Goal: Task Accomplishment & Management: Manage account settings

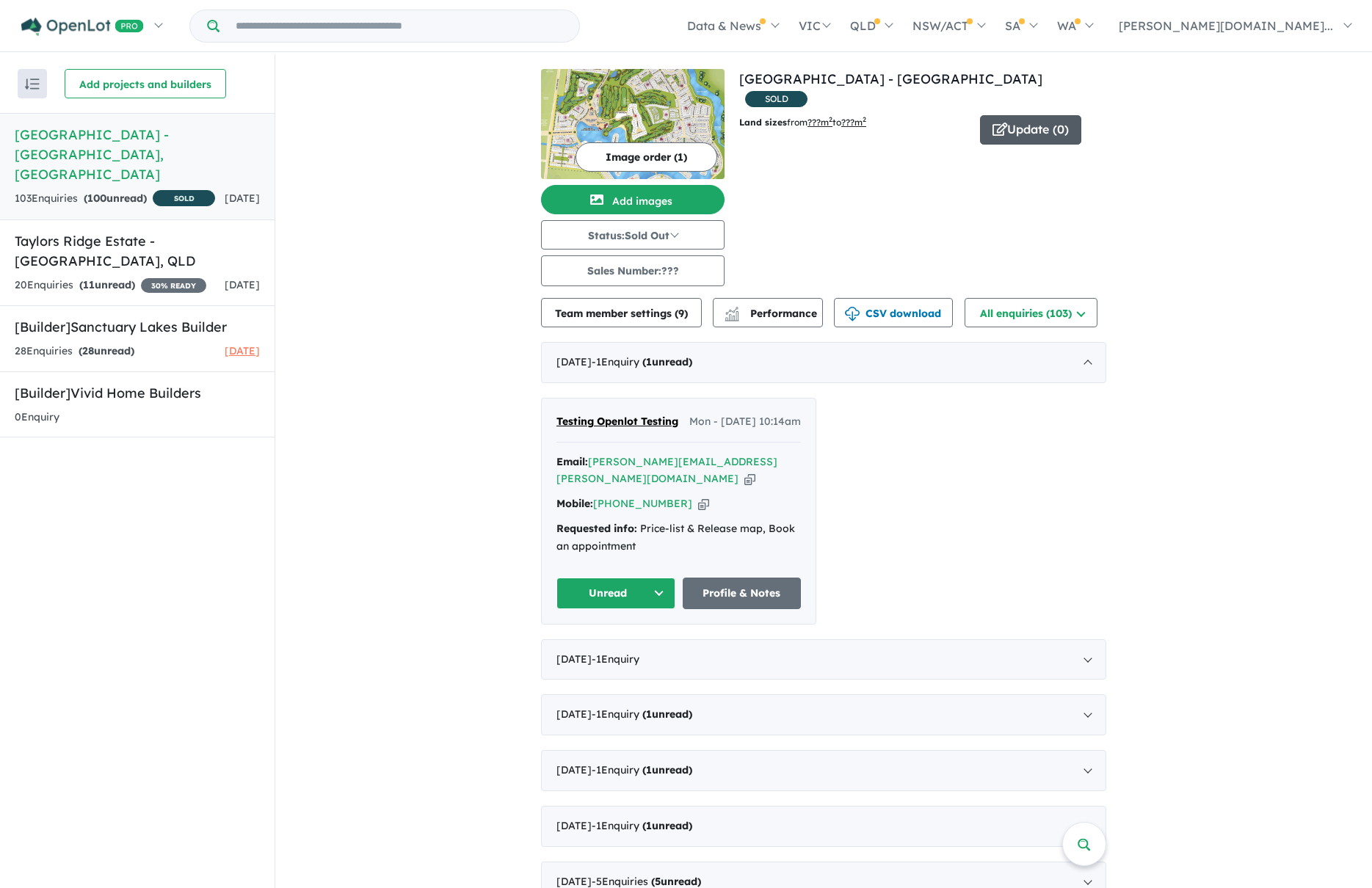
click at [1036, 116] on button "Update ( 0 )" at bounding box center [1030, 130] width 101 height 30
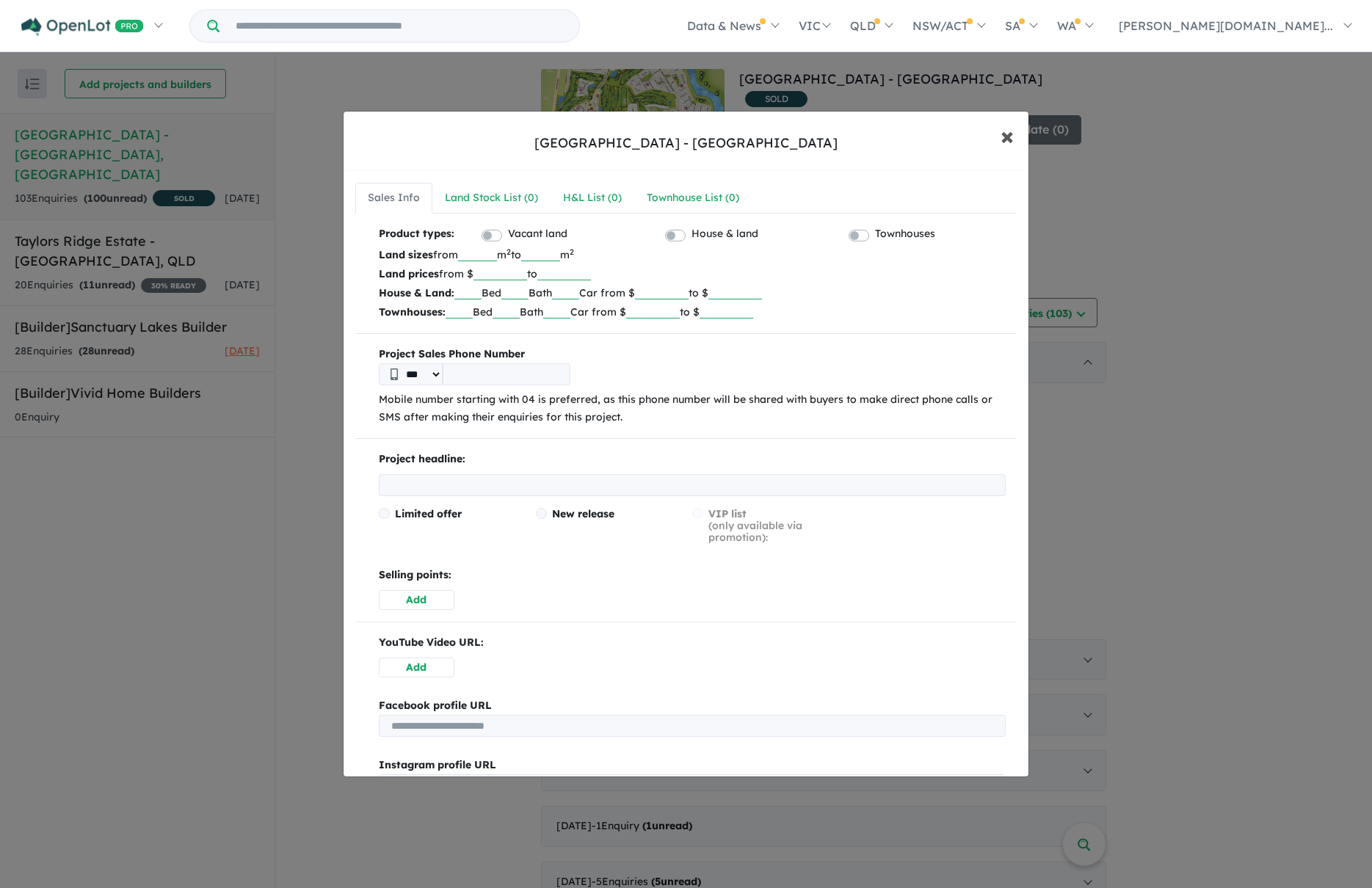
click at [1008, 143] on span "×" at bounding box center [1008, 135] width 14 height 31
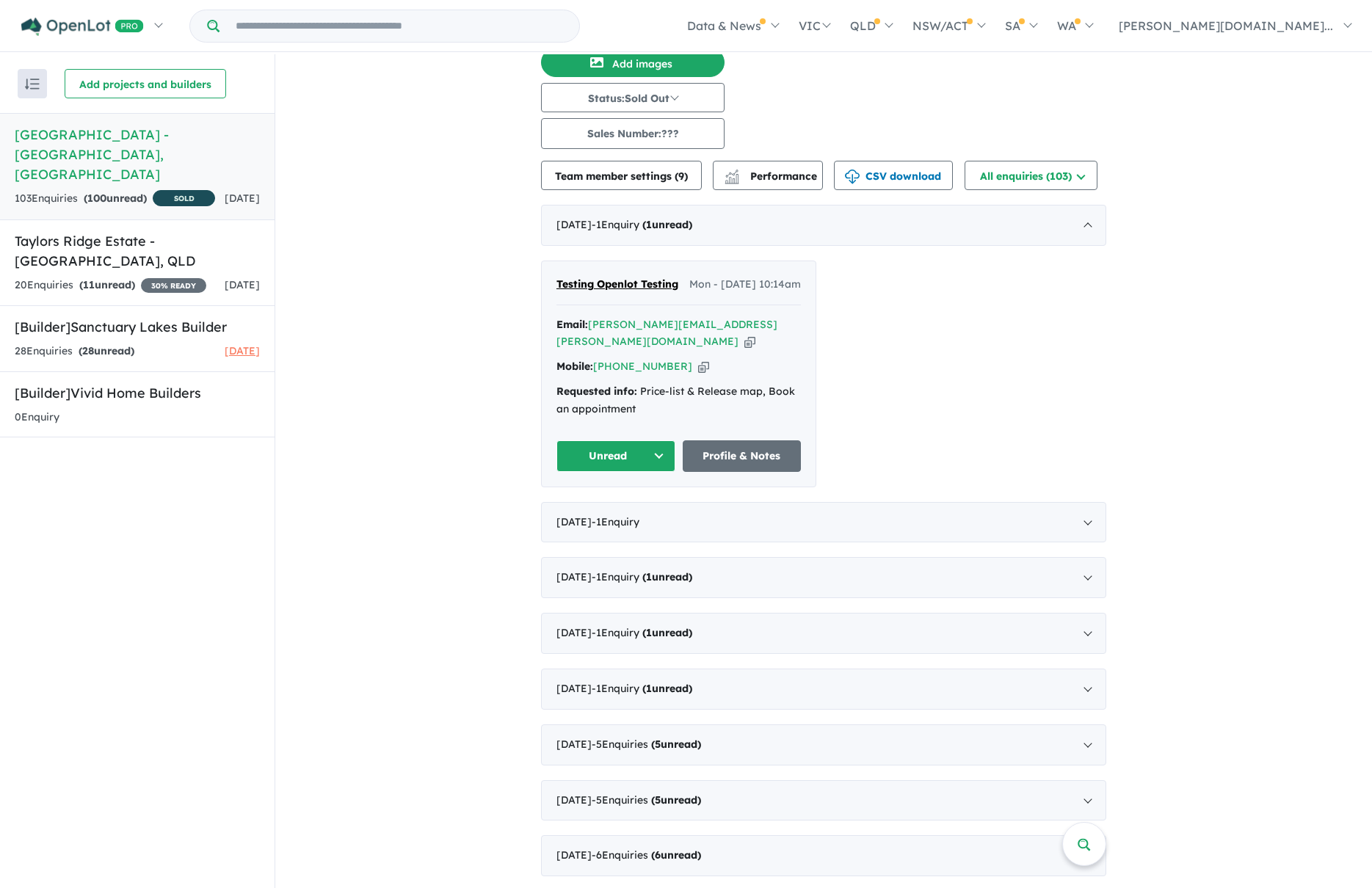
scroll to position [186, 0]
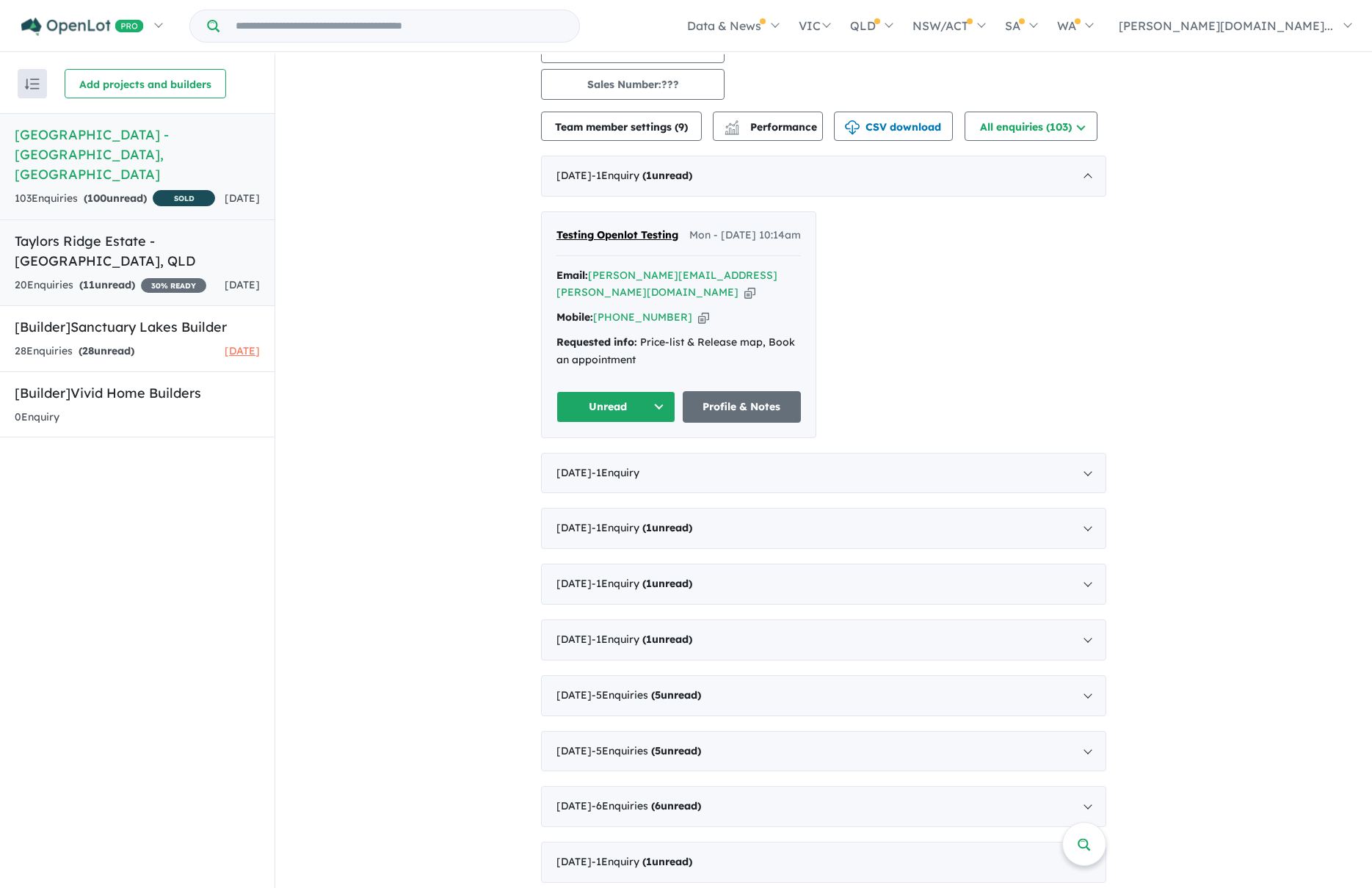
click at [234, 277] on div "[DATE]" at bounding box center [241, 286] width 35 height 18
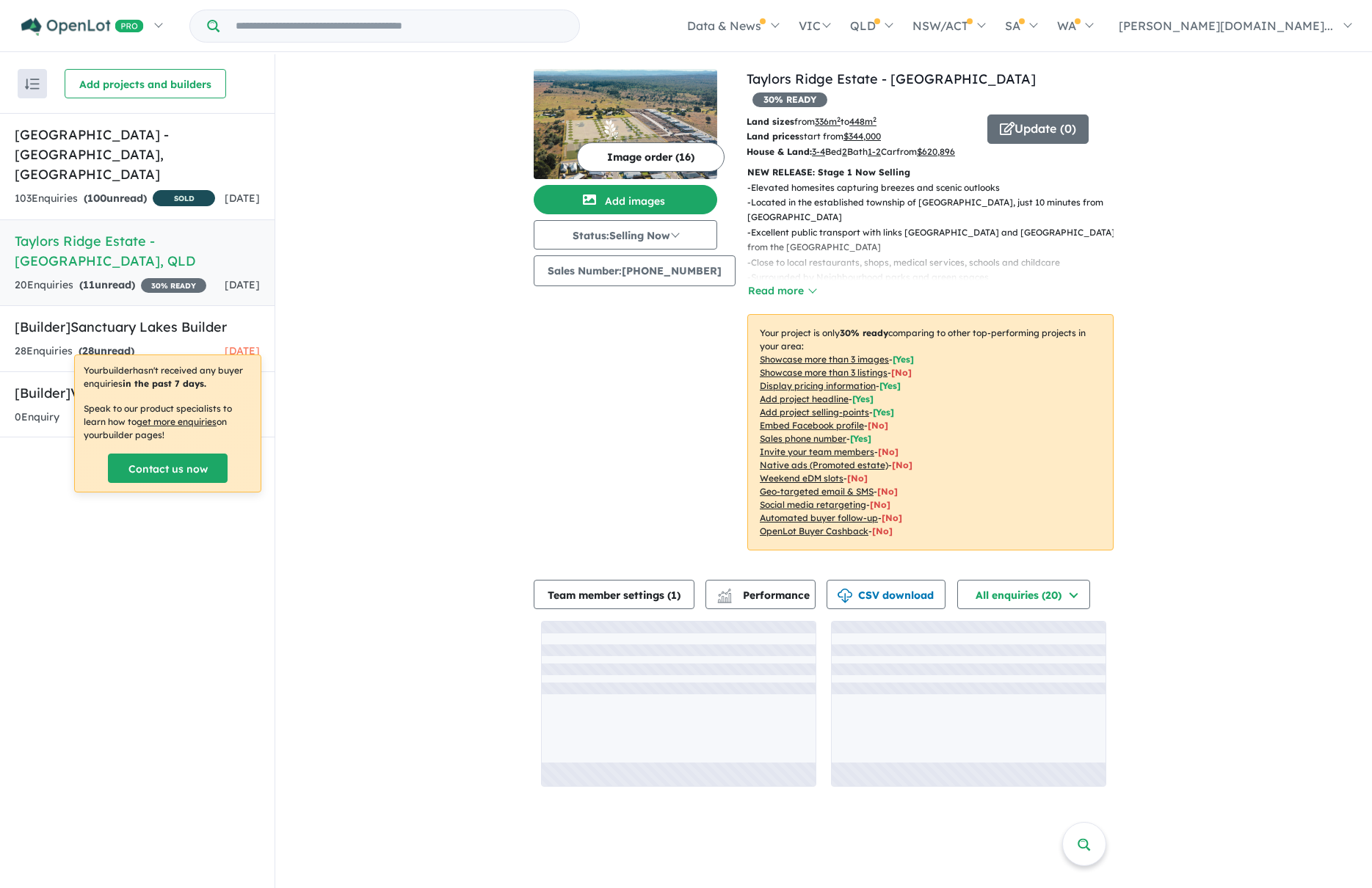
click at [229, 370] on p "Your builder hasn't received any buyer enquiries in the past 7 days." at bounding box center [167, 377] width 168 height 26
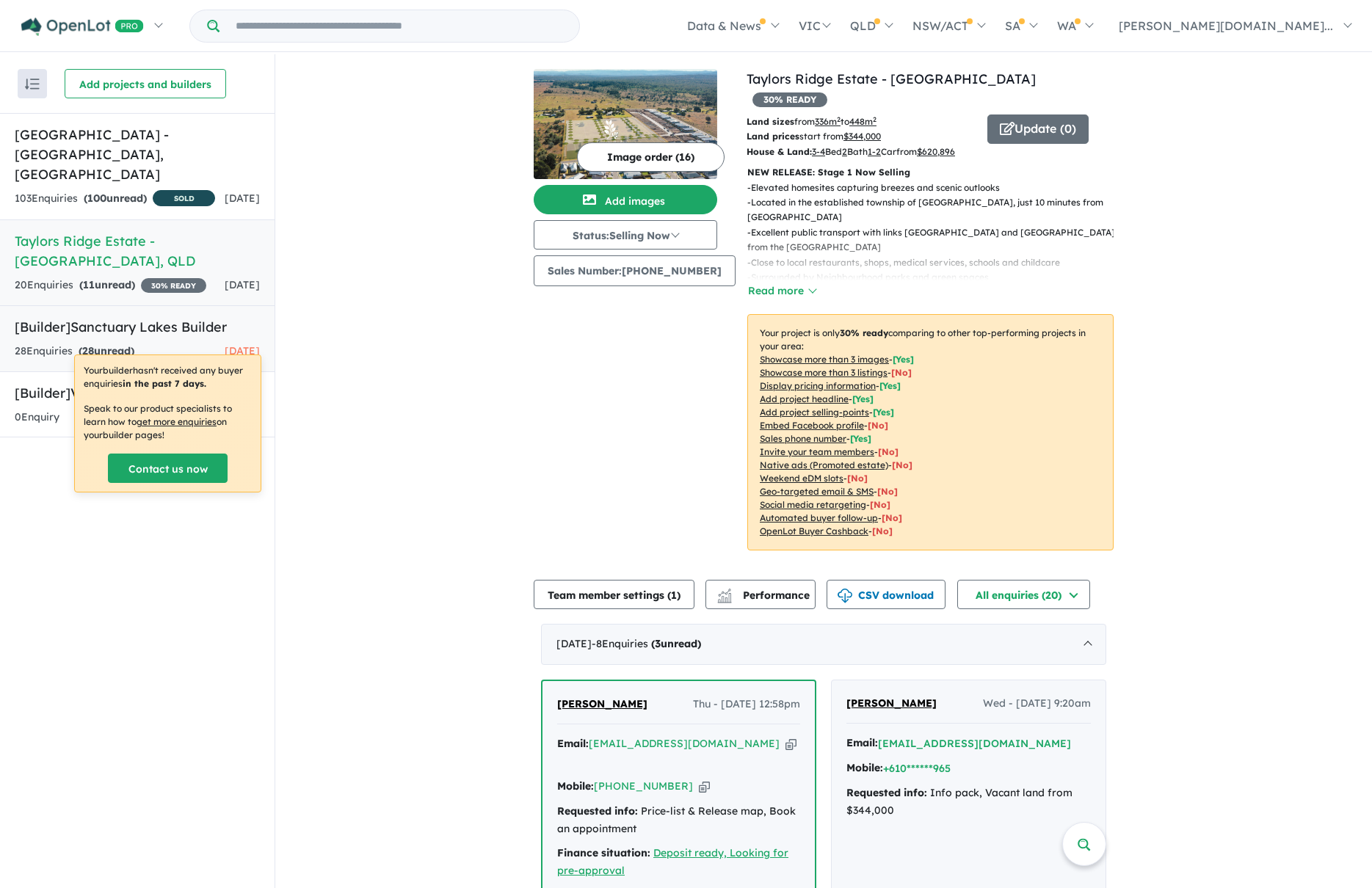
click at [225, 326] on h5 "[Builder] Sanctuary Lakes Builder" at bounding box center [137, 326] width 246 height 20
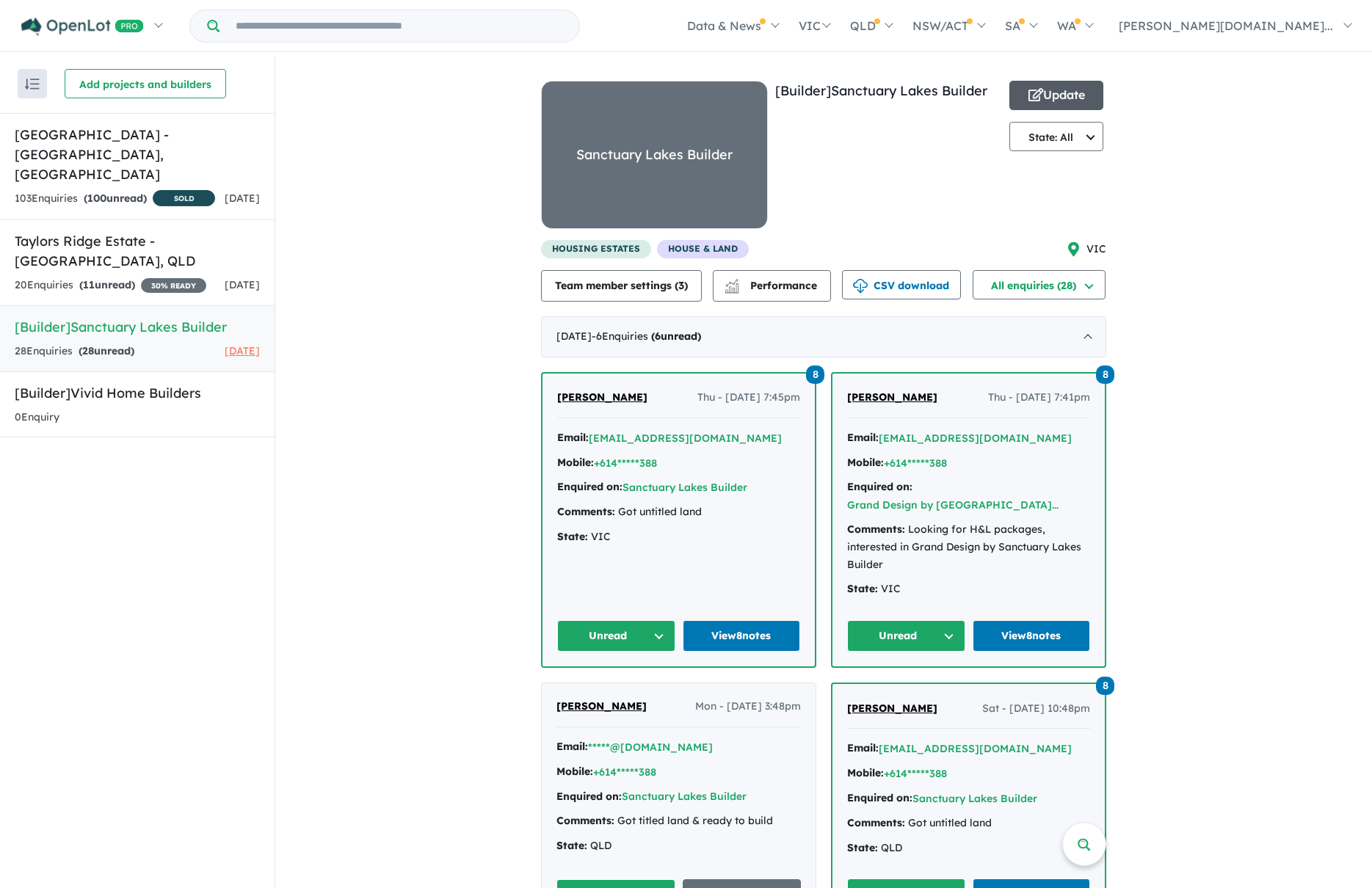
click at [1051, 105] on button "Update" at bounding box center [1056, 95] width 94 height 30
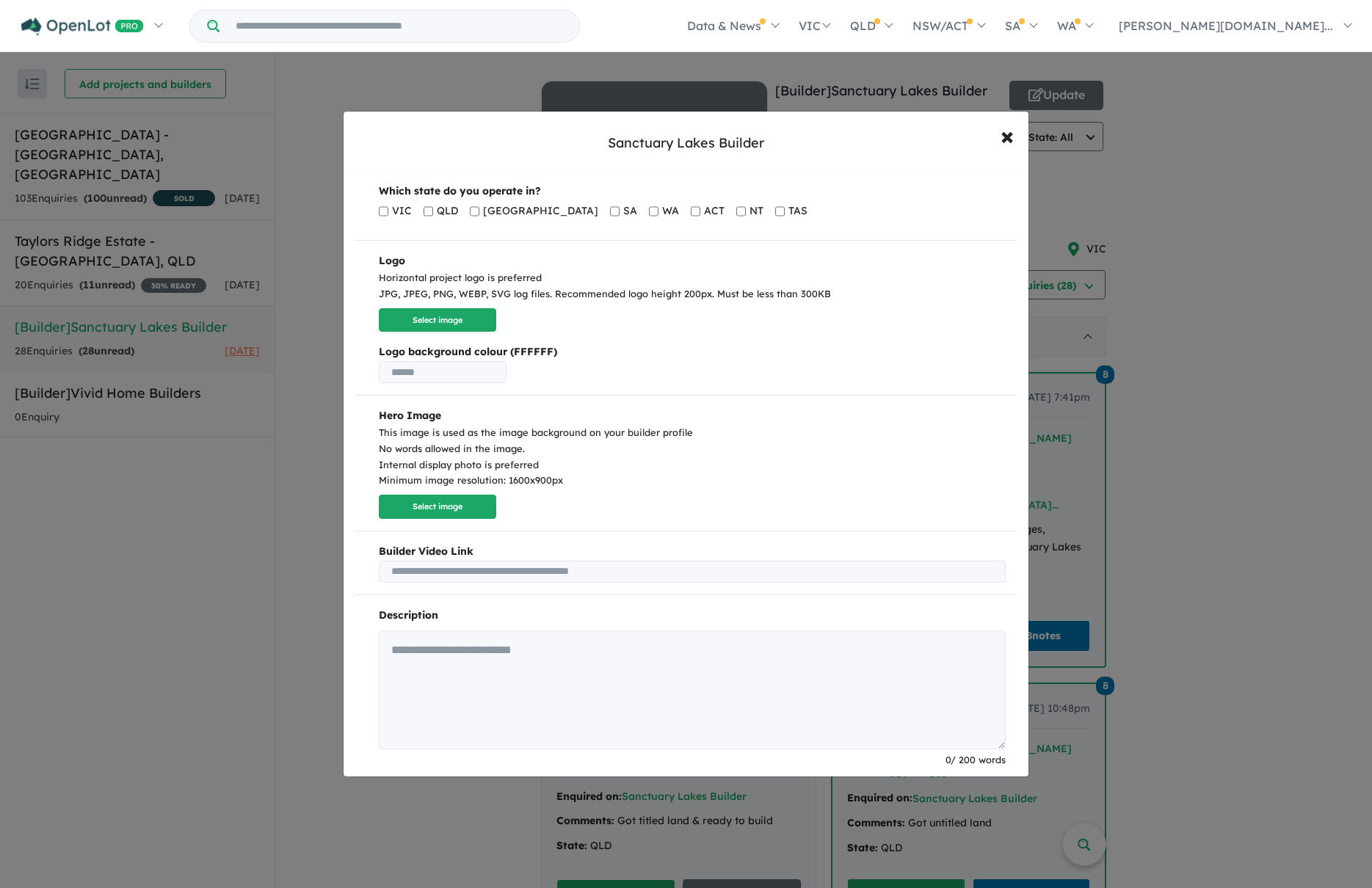
click at [1123, 261] on div "Sanctuary Lakes Builder × Close Which state do you operate in? VIC QLD [GEOGRAP…" at bounding box center [686, 444] width 1372 height 888
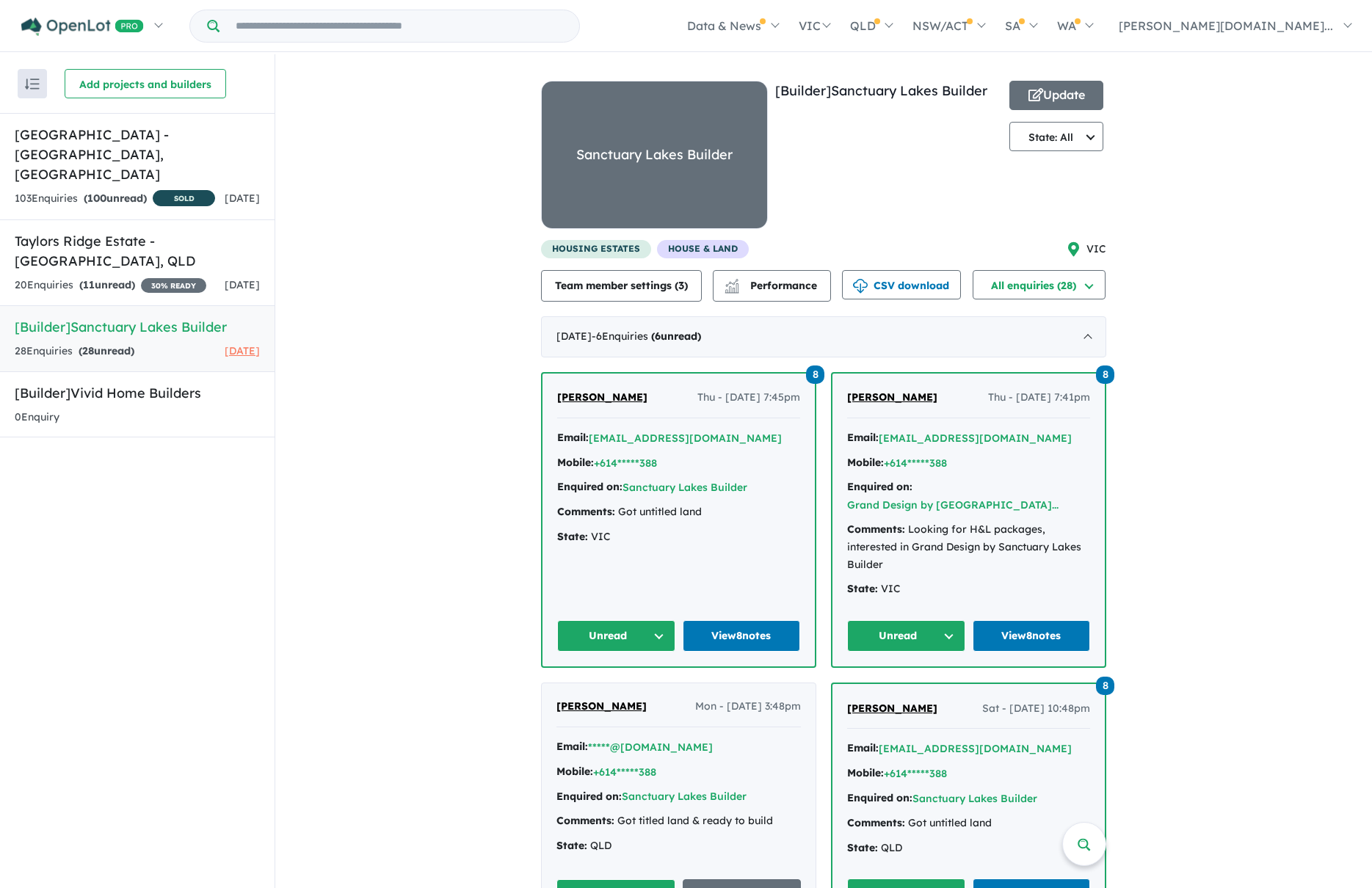
click at [689, 170] on div "Sanctuary Lakes Builder" at bounding box center [654, 155] width 225 height 147
click at [155, 196] on div "103 Enquir ies ( 100 unread) SOLD" at bounding box center [115, 200] width 200 height 19
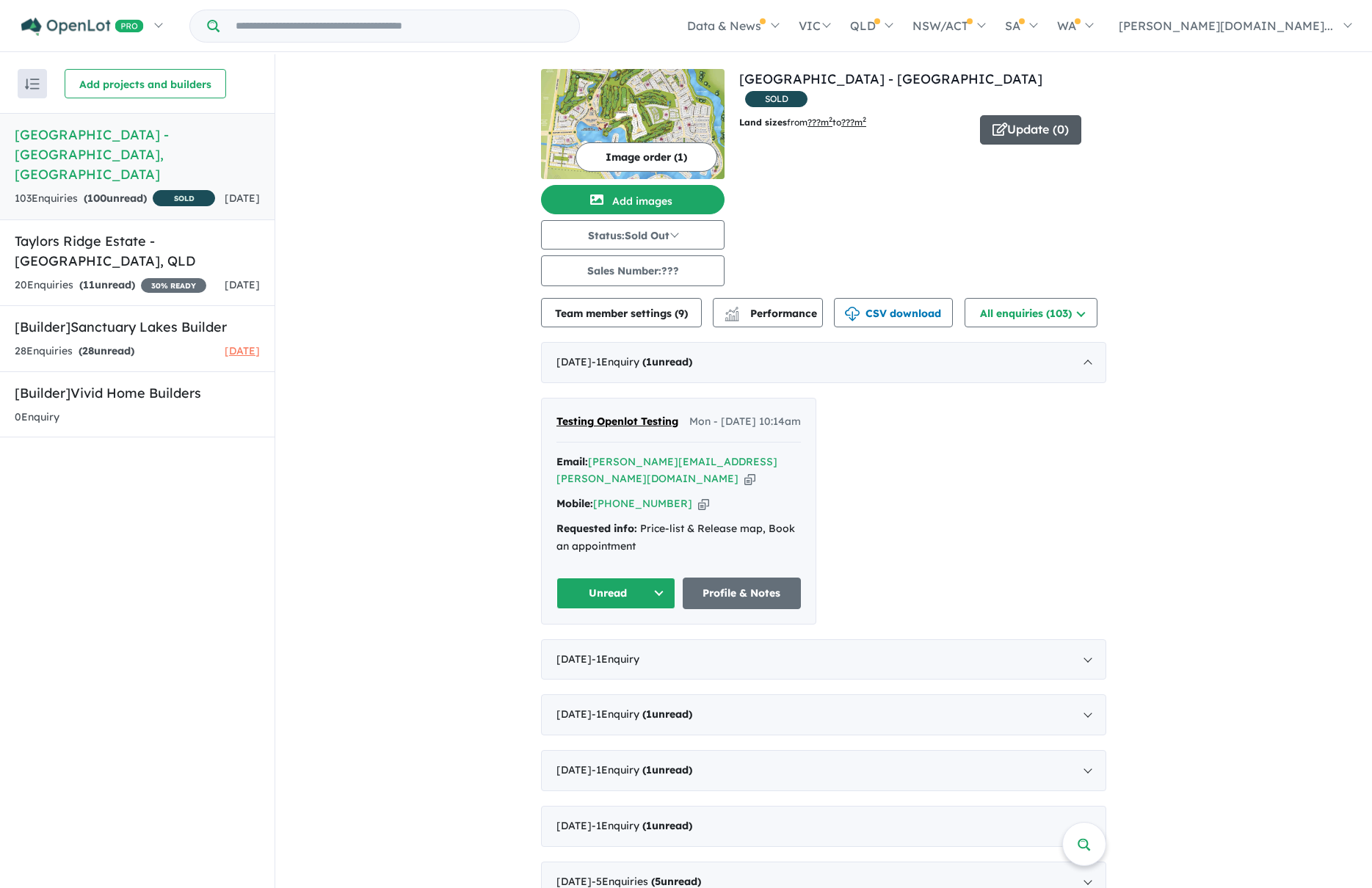
click at [1017, 116] on button "Update ( 0 )" at bounding box center [1030, 130] width 101 height 30
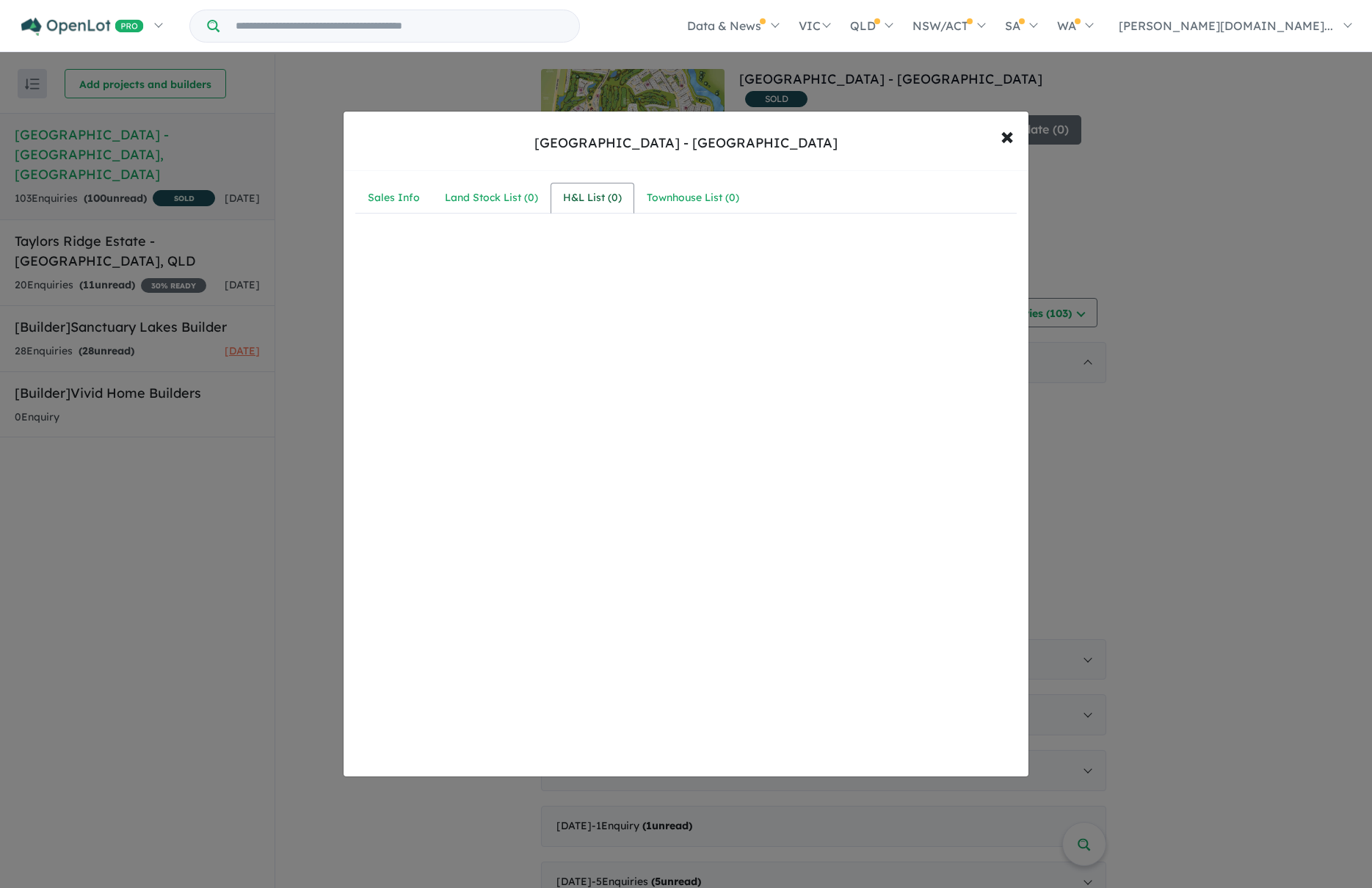
click at [590, 195] on div "H&L List ( 0 )" at bounding box center [592, 198] width 59 height 18
click at [474, 196] on div "Land Stock List ( 0 )" at bounding box center [492, 198] width 93 height 18
click at [396, 197] on div "Sales Info" at bounding box center [393, 198] width 52 height 18
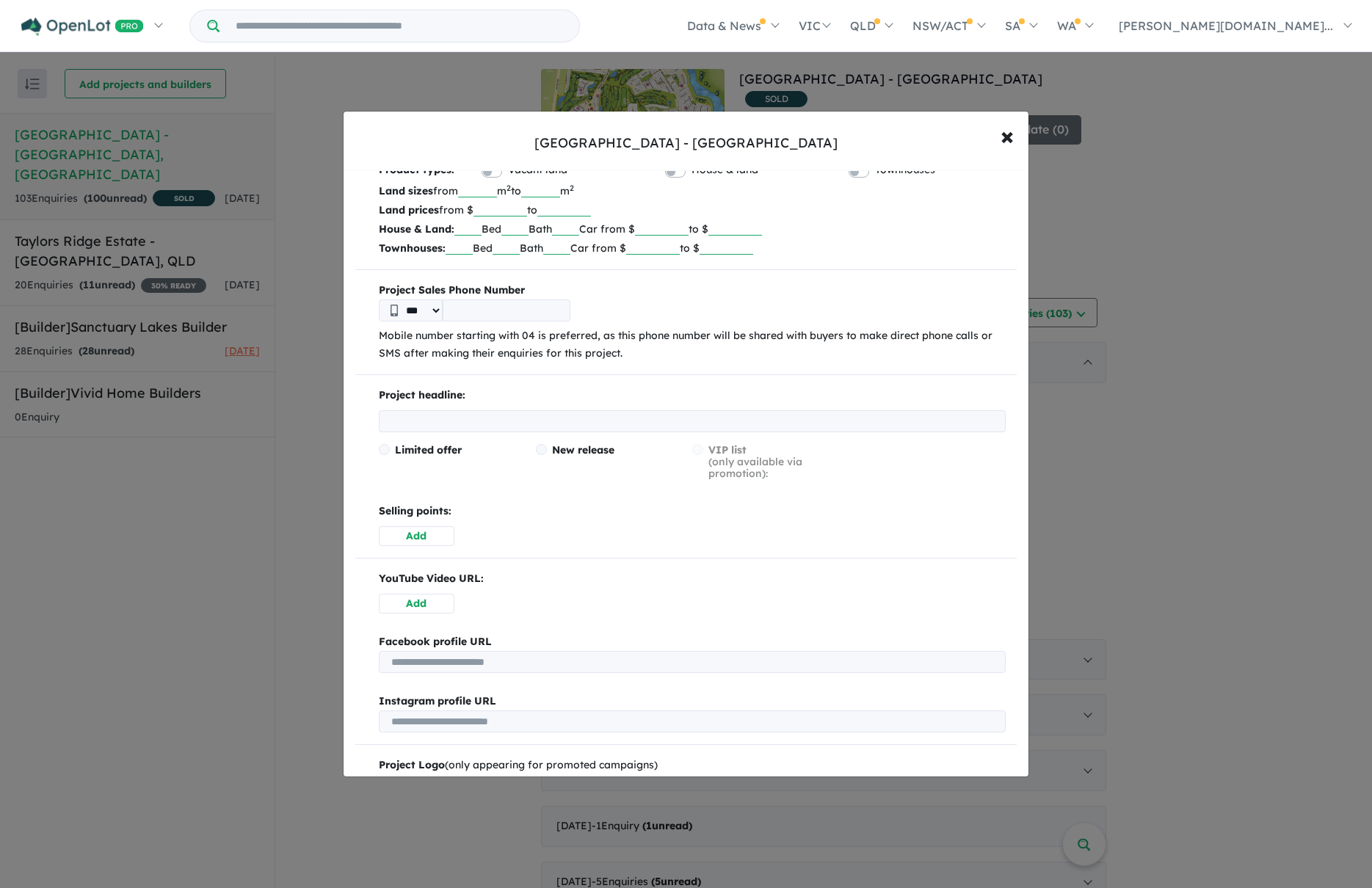
scroll to position [51, 0]
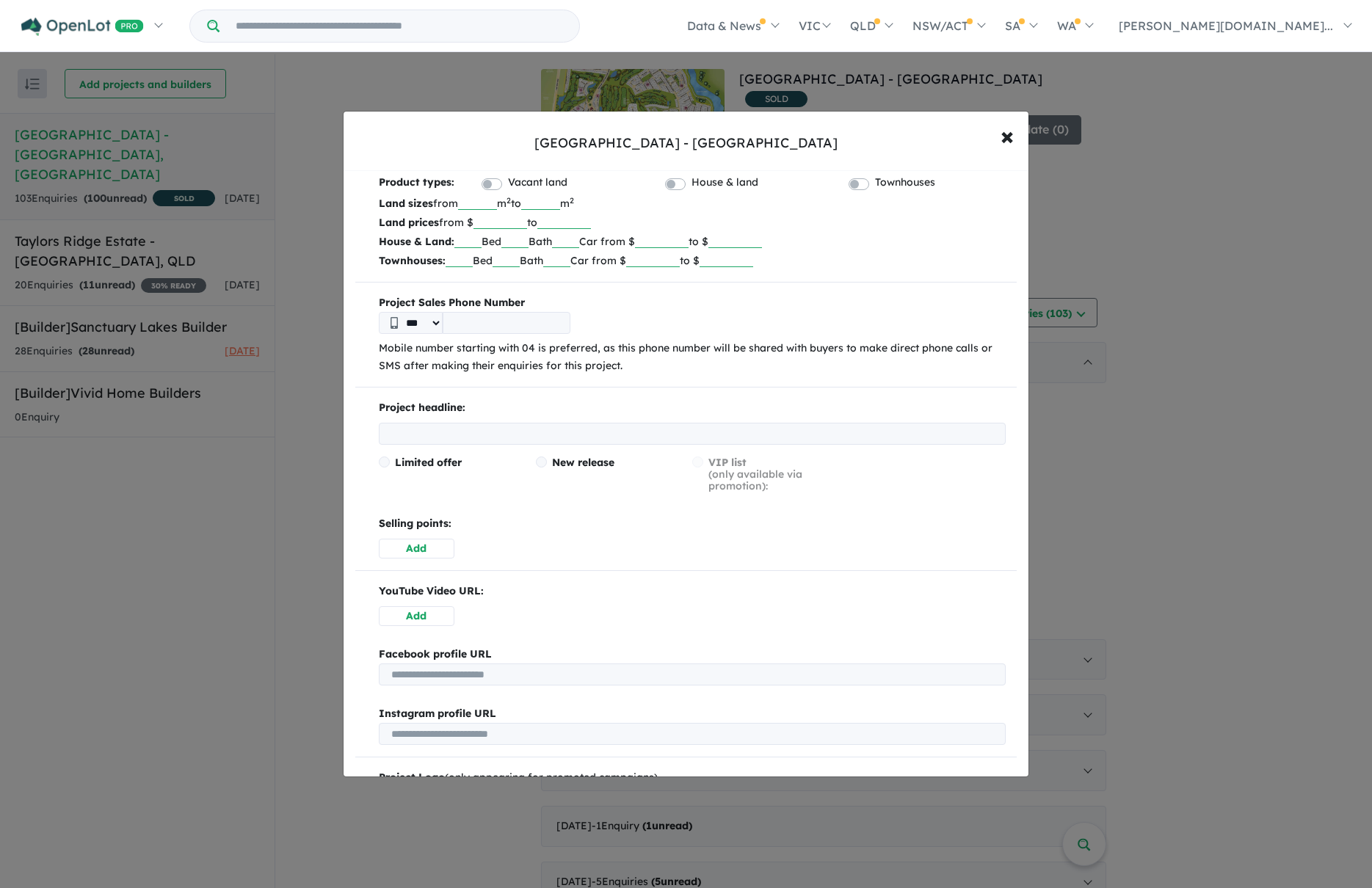
click at [406, 465] on span "Limited offer" at bounding box center [428, 463] width 67 height 14
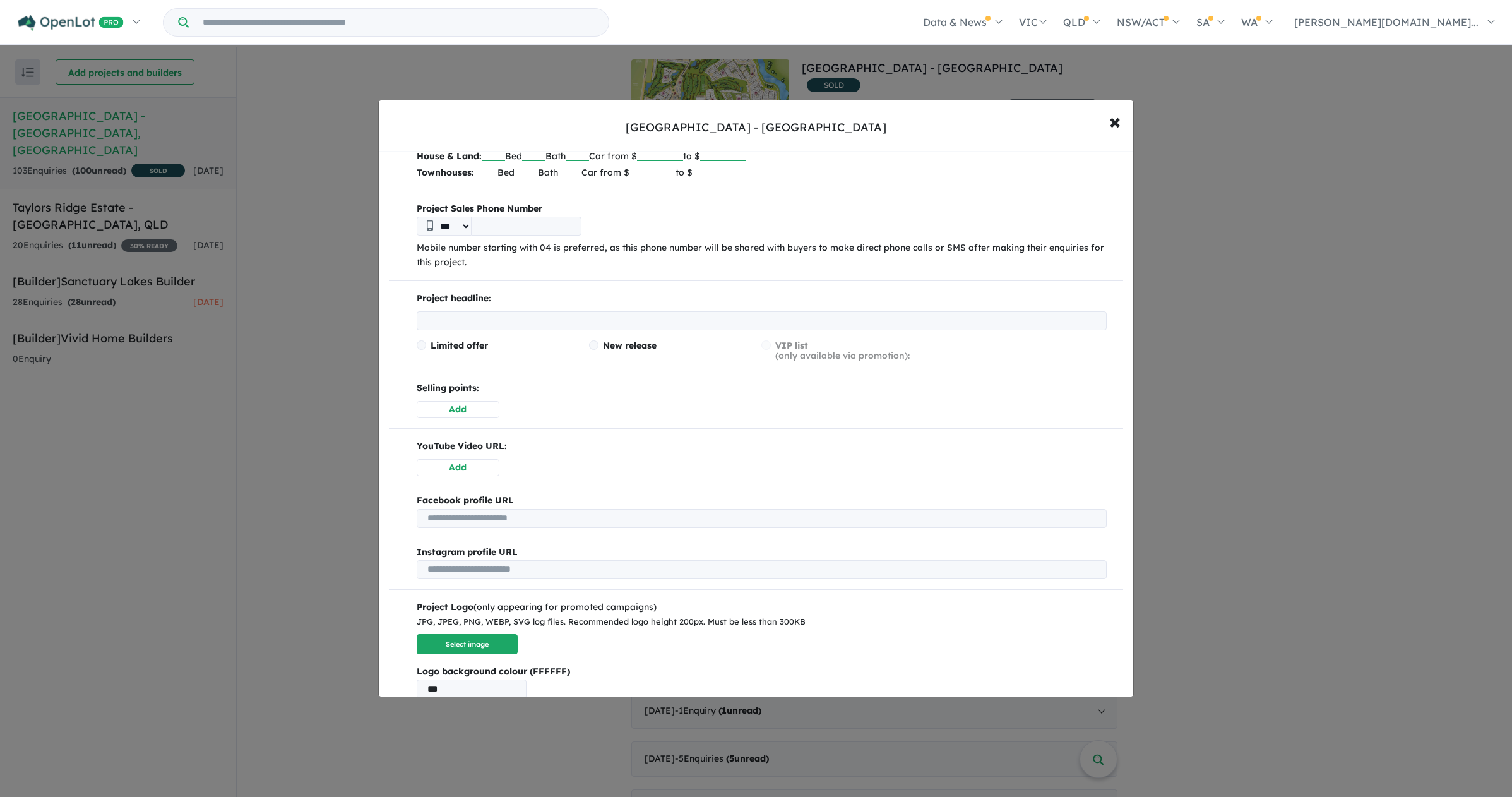
scroll to position [0, 0]
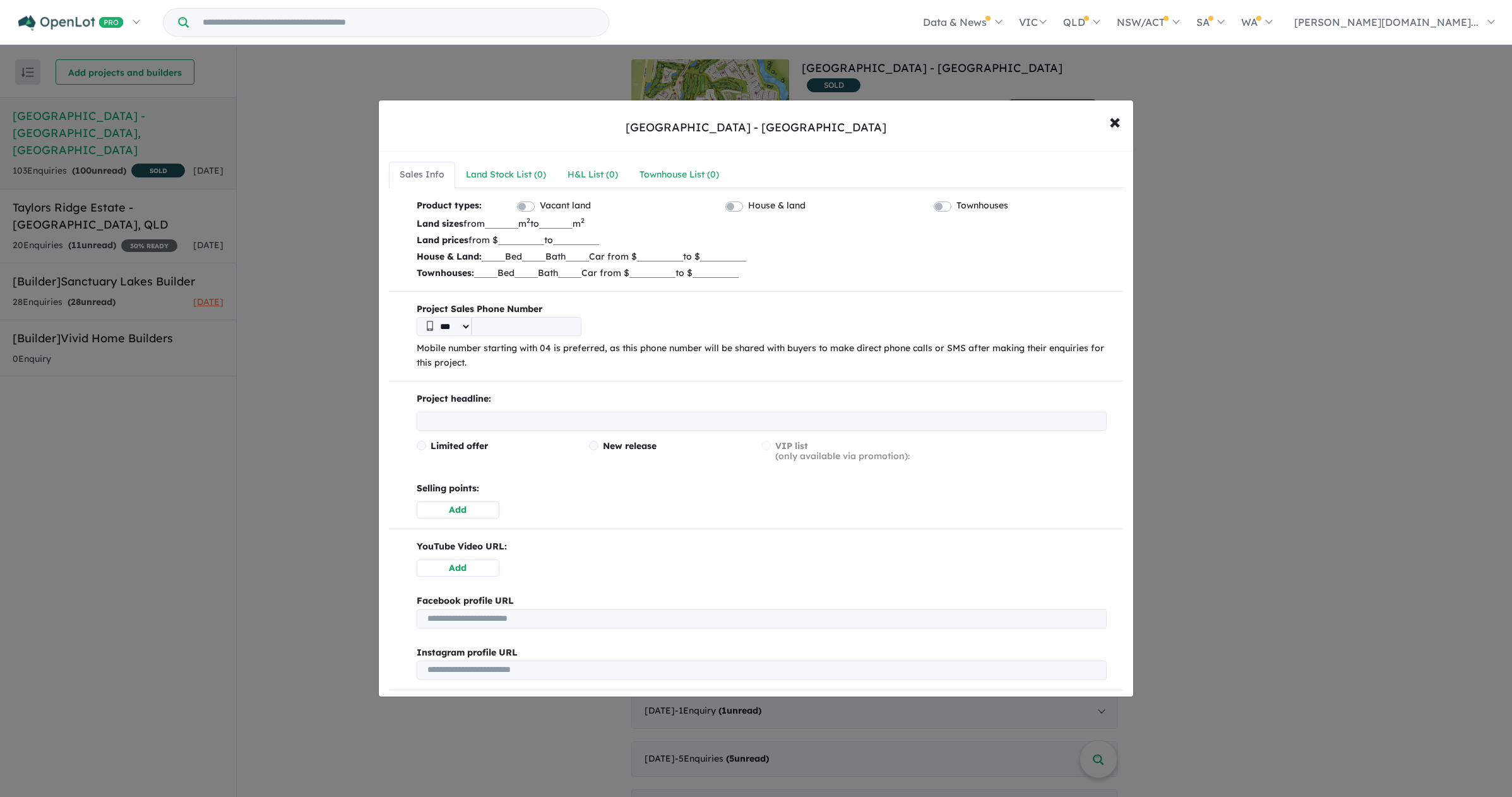
click at [1222, 145] on div "Sanctuary Lakes Estate - Point Cook × Close Sales Info Land Stock List ( 0 ) H&…" at bounding box center [756, 398] width 1512 height 797
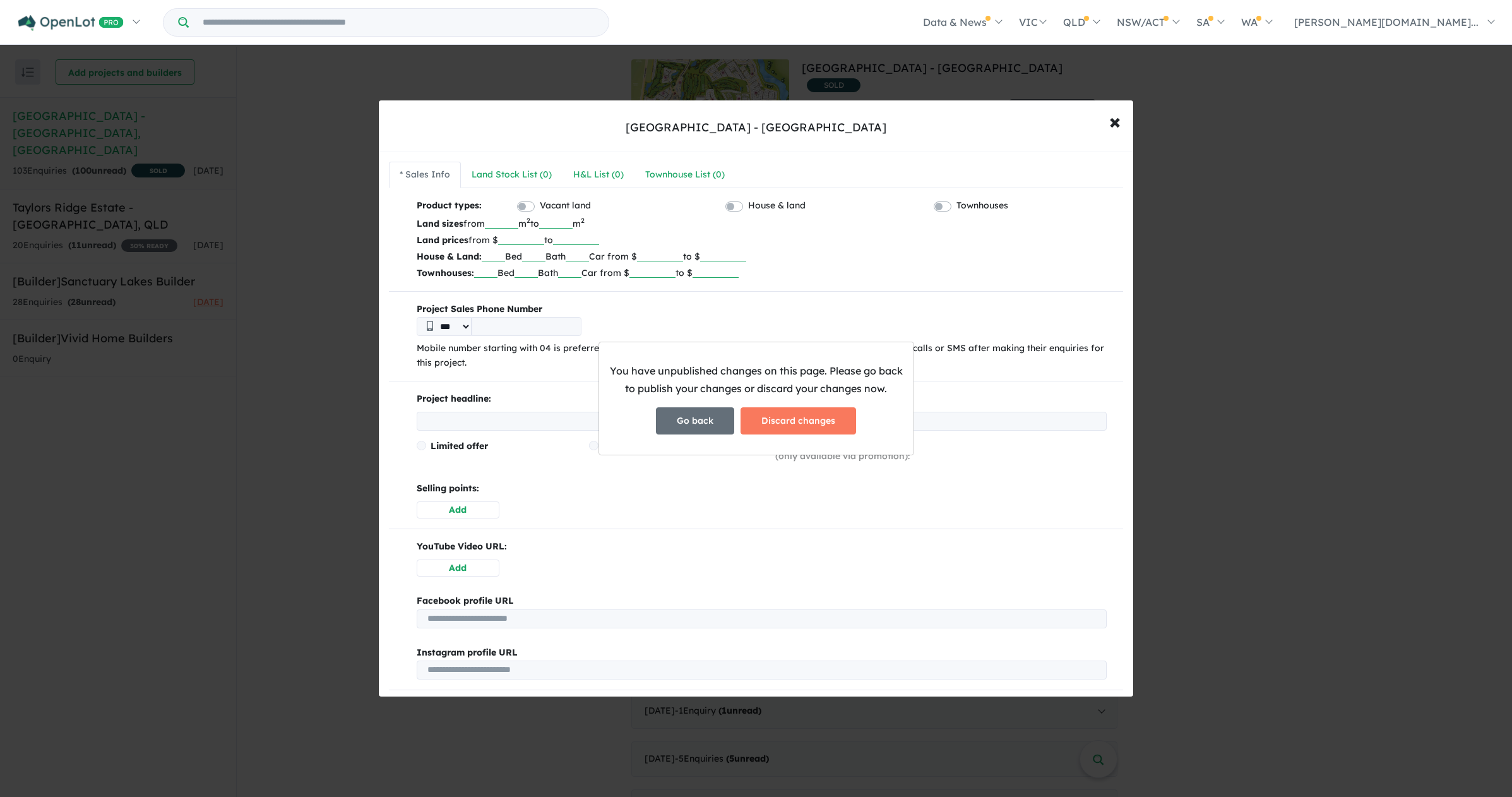
click at [694, 418] on button "Go back" at bounding box center [695, 420] width 78 height 27
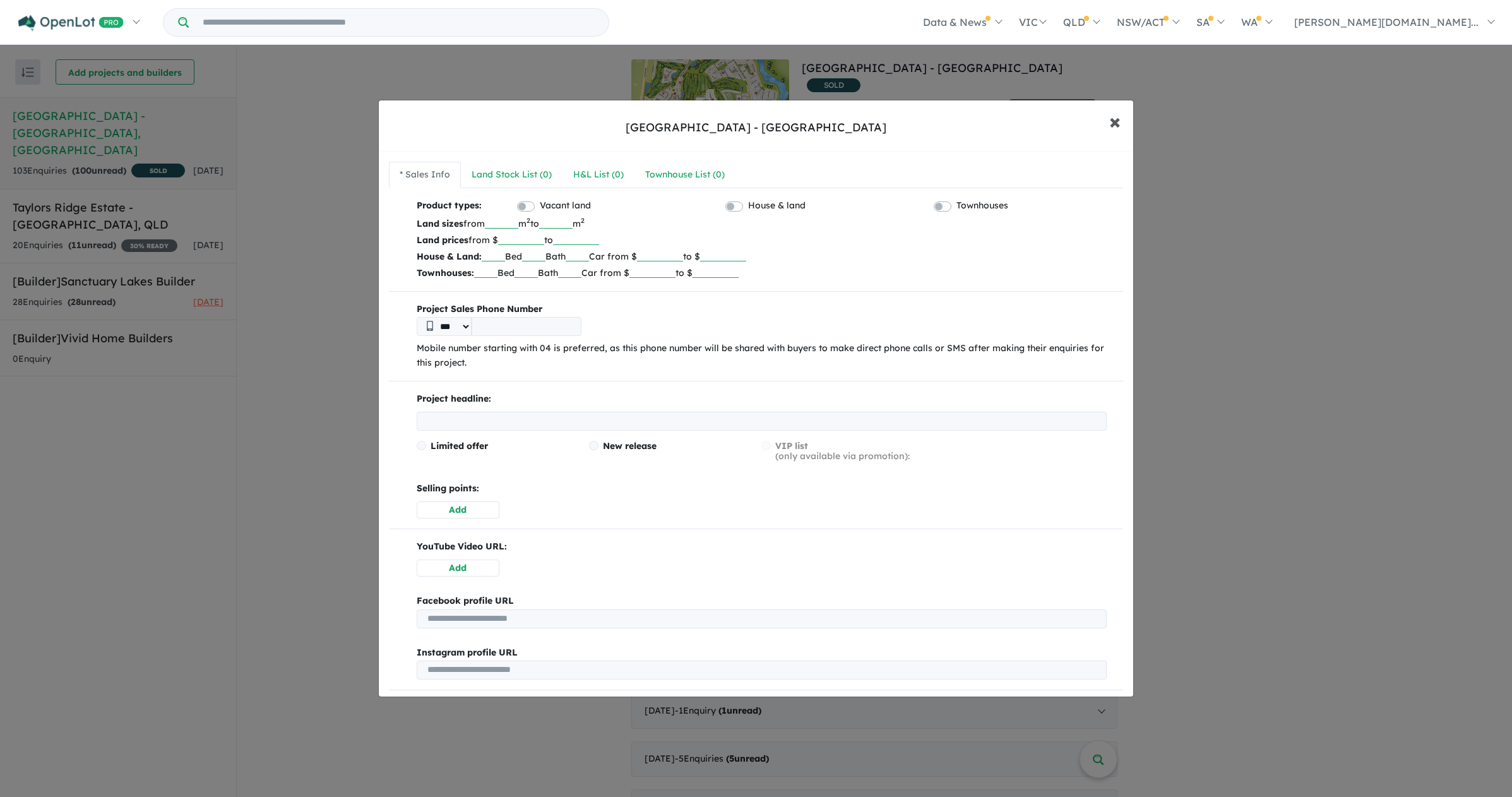
click at [1125, 115] on button "× Close" at bounding box center [1115, 121] width 37 height 34
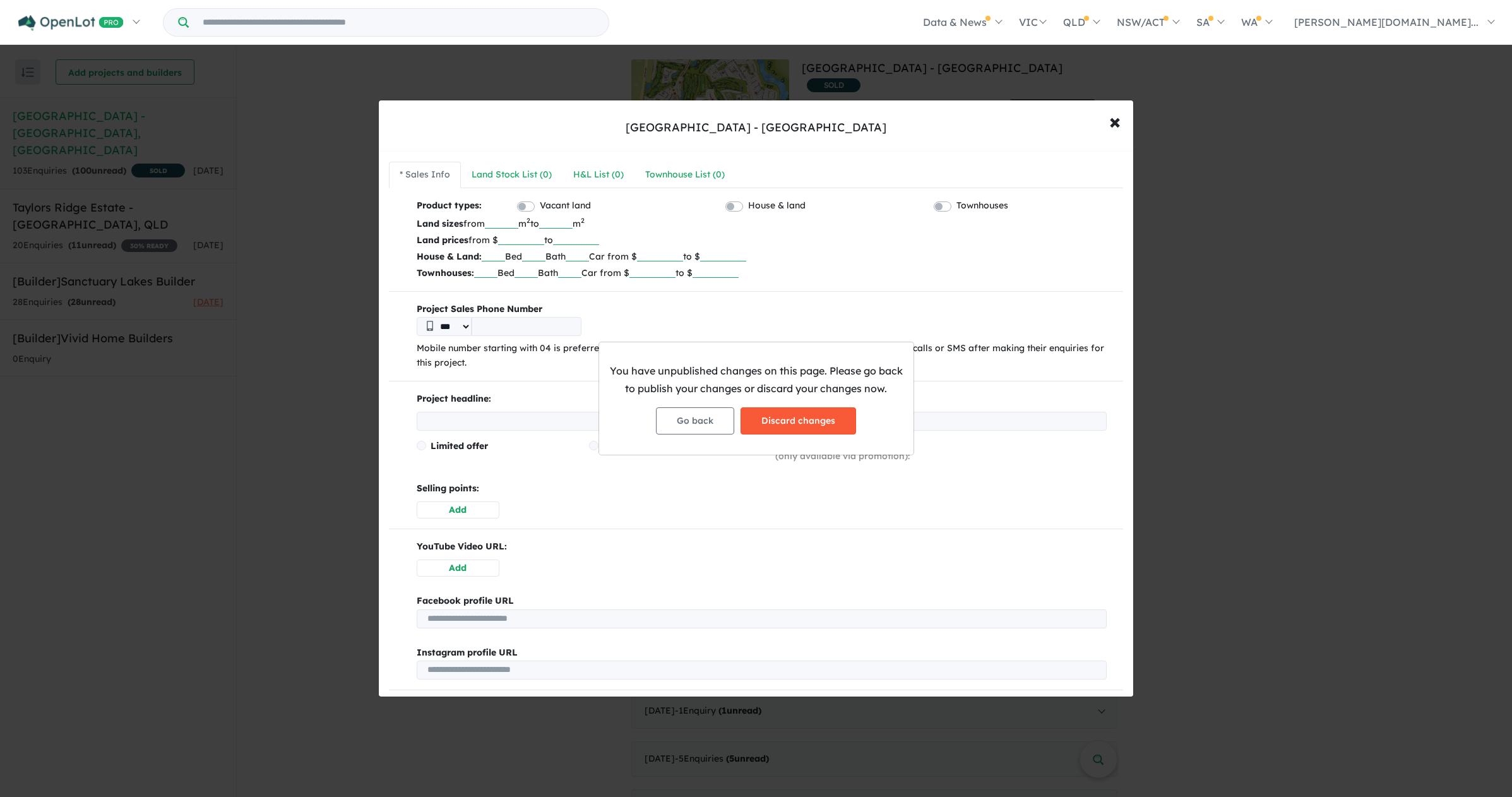
click at [798, 431] on button "Discard changes" at bounding box center [798, 420] width 115 height 27
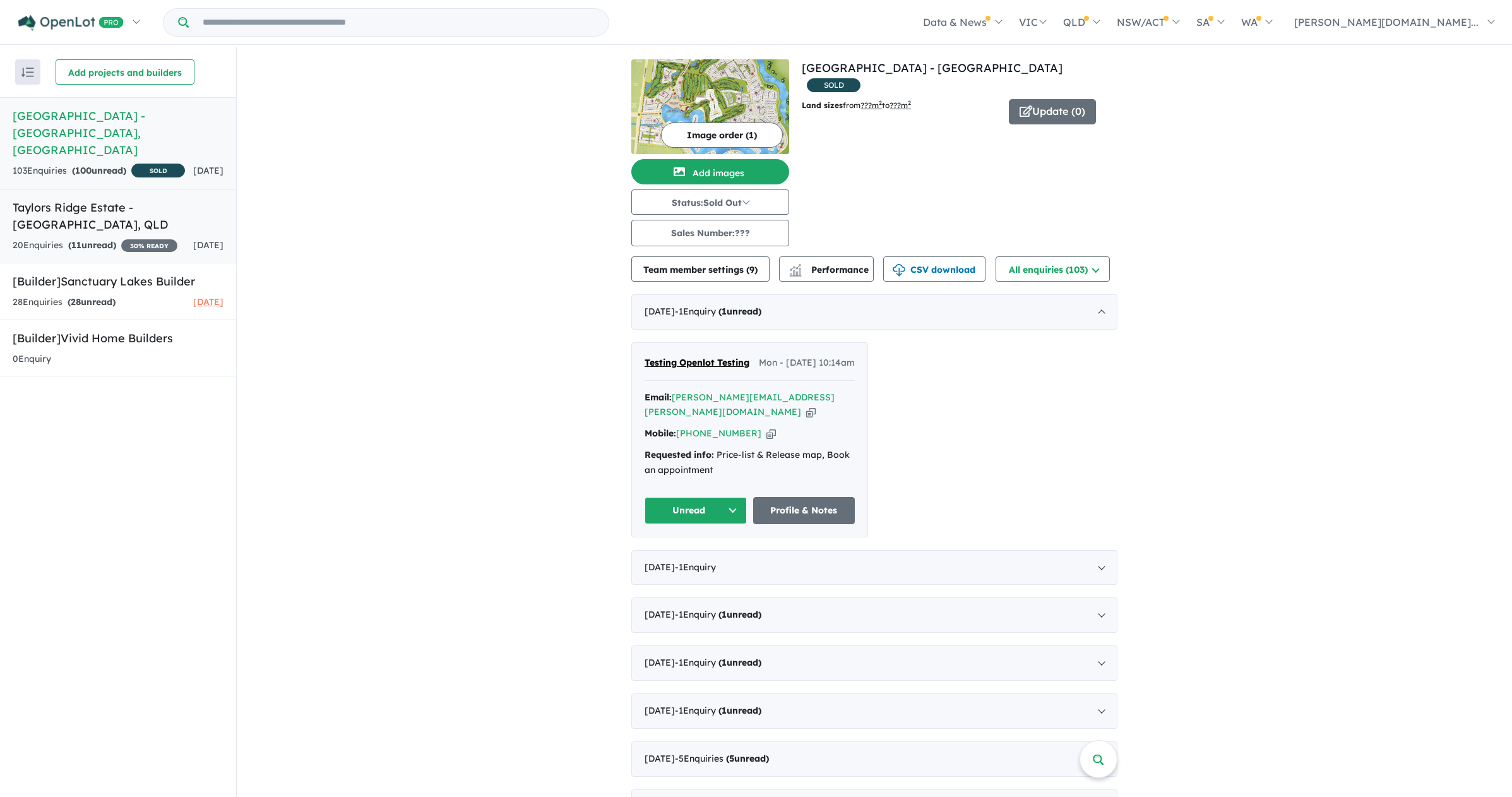
click at [120, 215] on link "Taylors Ridge Estate - [GEOGRAPHIC_DATA] , [GEOGRAPHIC_DATA] 20 Enquir ies ( 11…" at bounding box center [118, 226] width 236 height 75
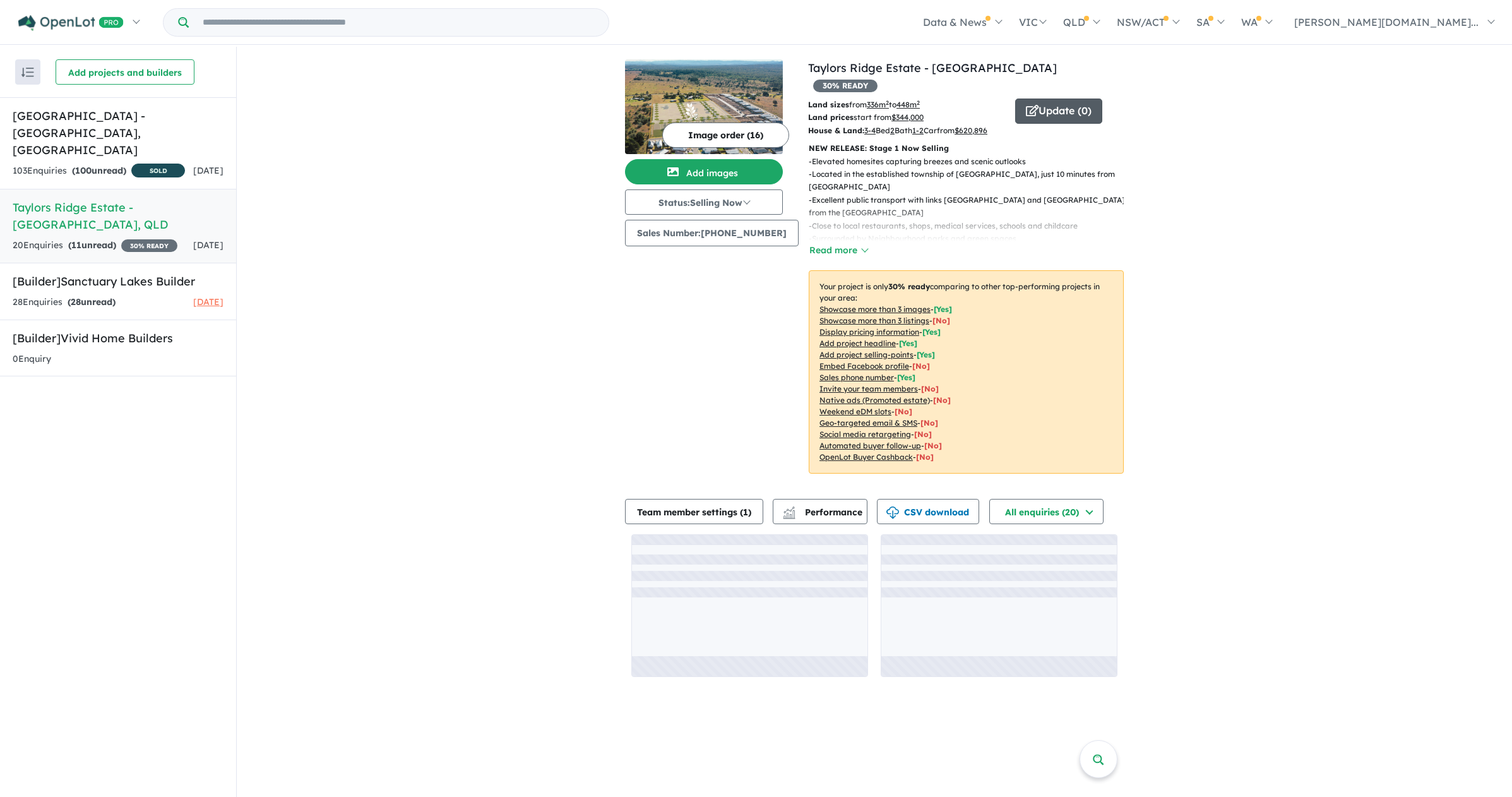
click at [1026, 105] on icon "button" at bounding box center [1032, 110] width 12 height 12
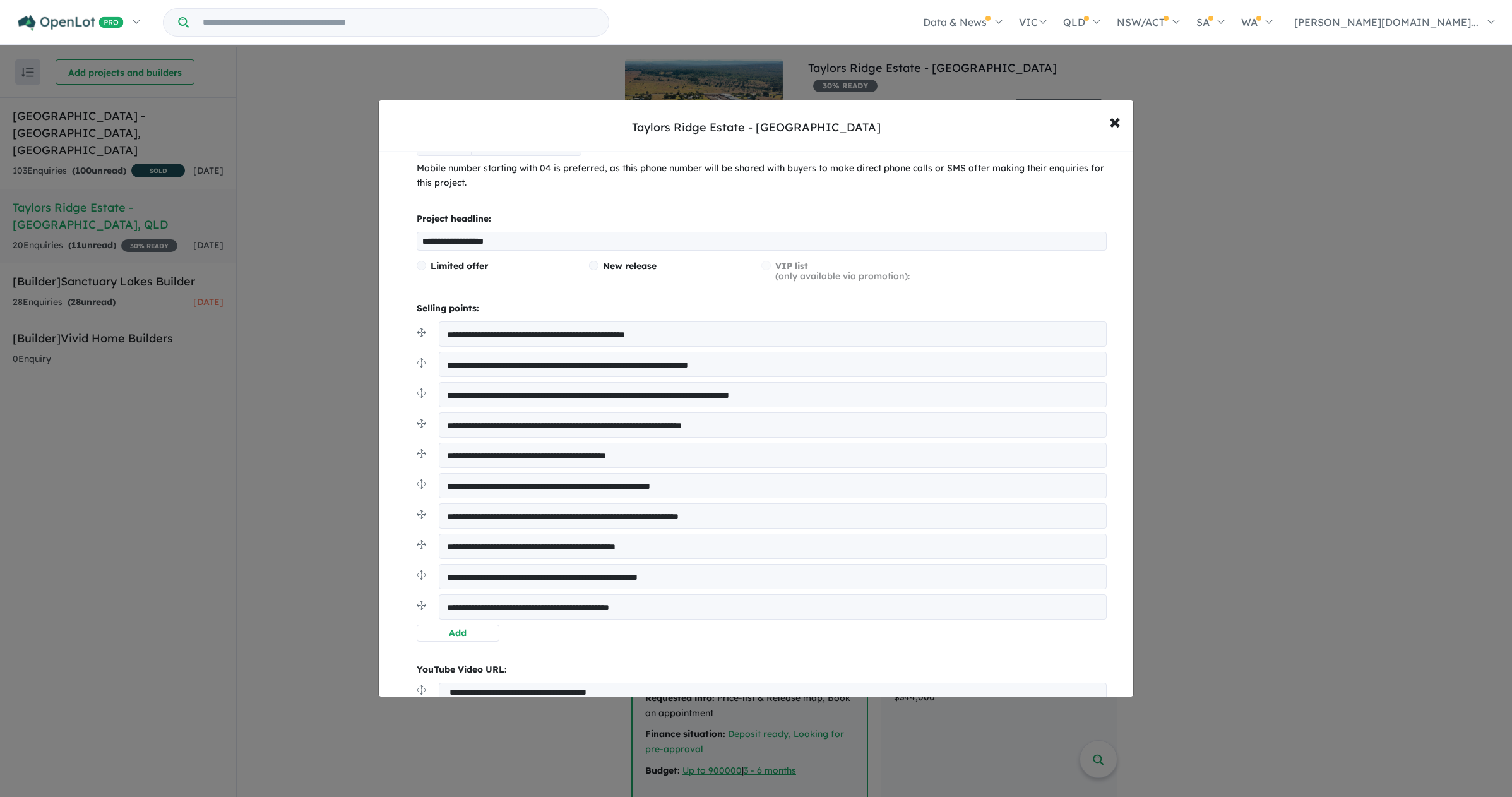
scroll to position [172, 0]
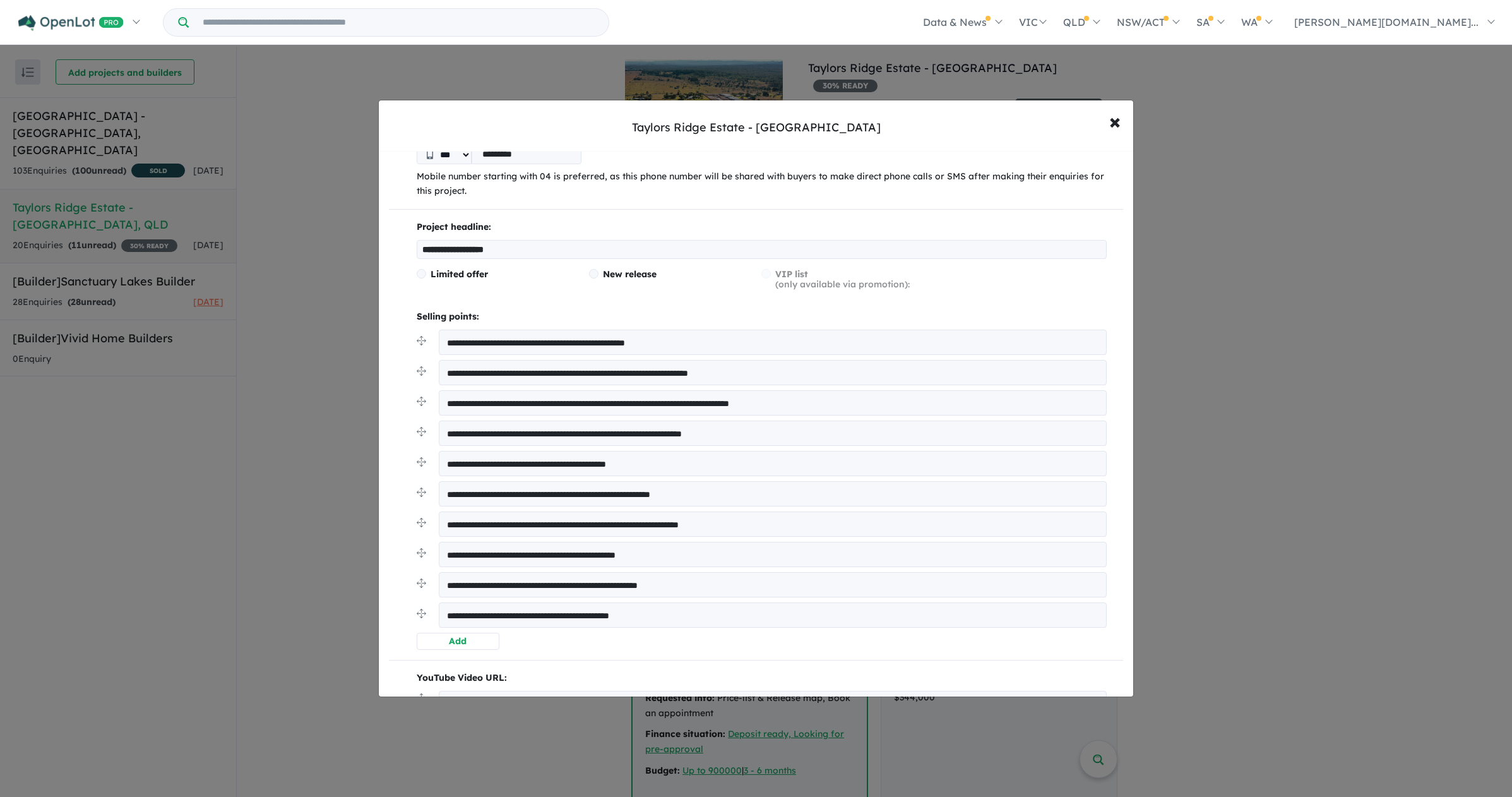
click at [458, 273] on span "Limited offer" at bounding box center [459, 274] width 58 height 12
click at [1112, 121] on span "×" at bounding box center [1115, 121] width 12 height 27
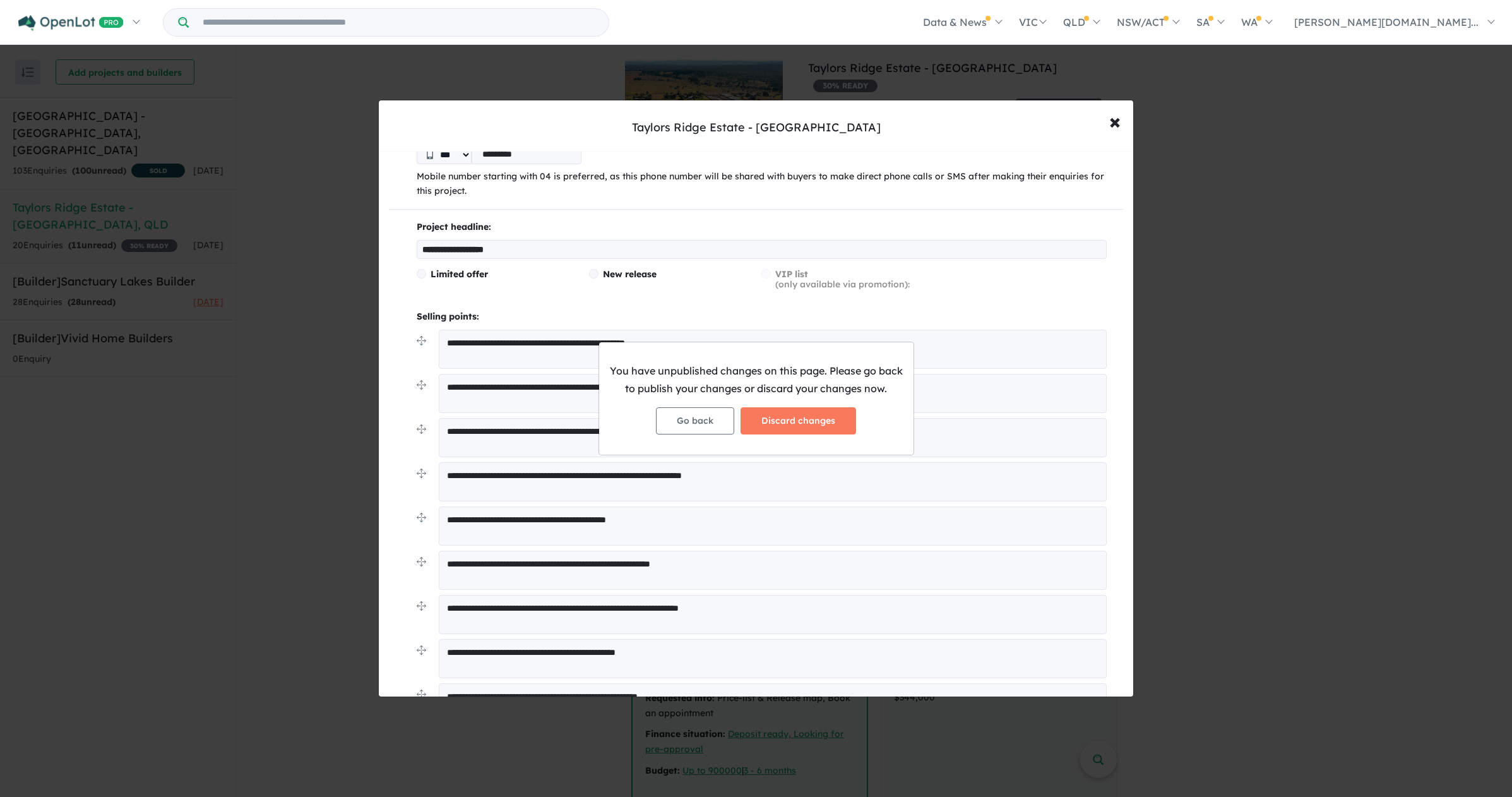
click at [777, 458] on div "You have unpublished changes on this page. Please go back to publish your chang…" at bounding box center [756, 398] width 1512 height 797
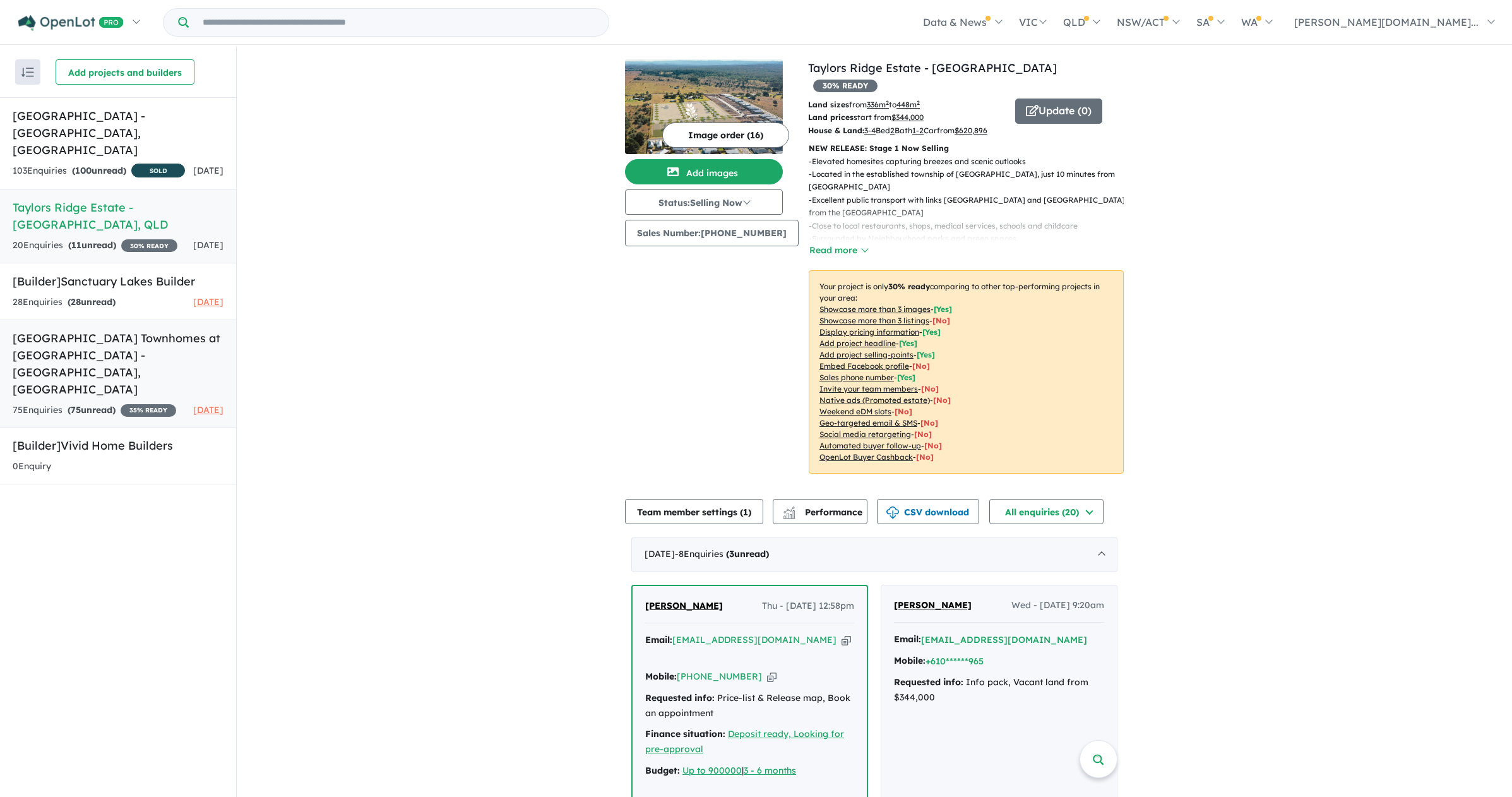
click at [127, 368] on h5 "Homebuyers Centre Townhomes at Stockland Highlands - Craigieburn , VIC" at bounding box center [118, 363] width 211 height 68
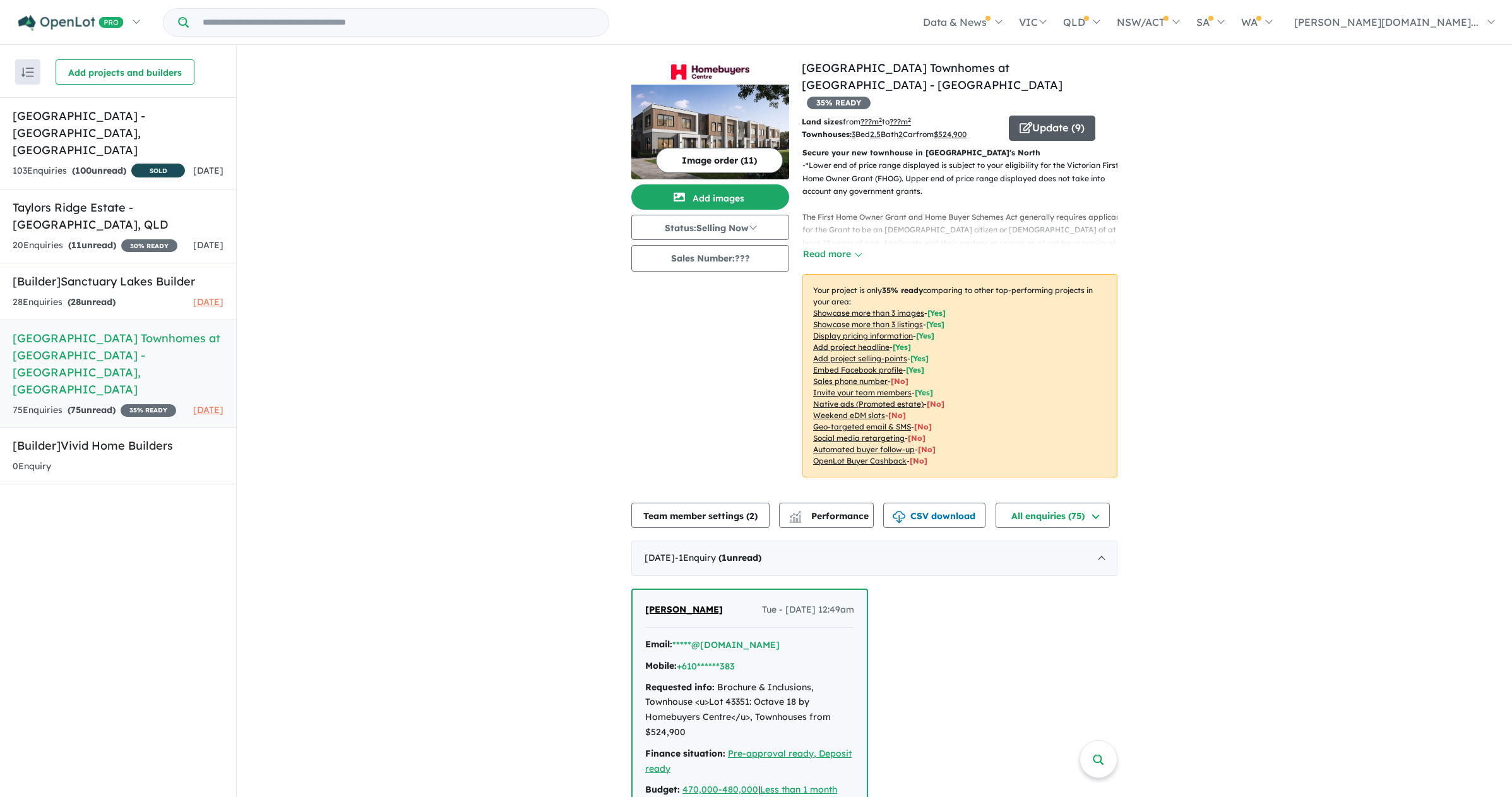
click at [1060, 116] on button "Update ( 9 )" at bounding box center [1052, 128] width 86 height 26
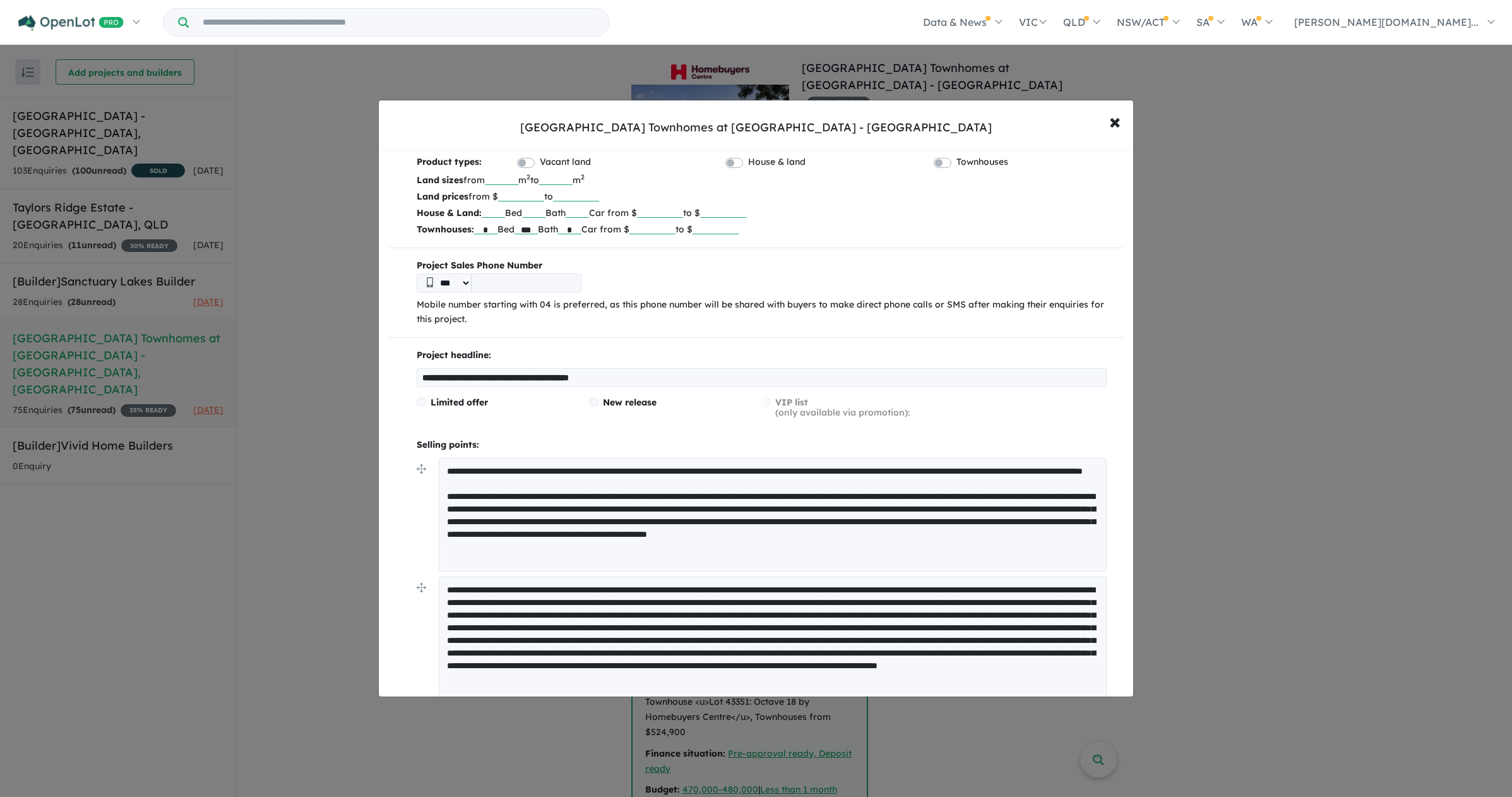
scroll to position [92, 0]
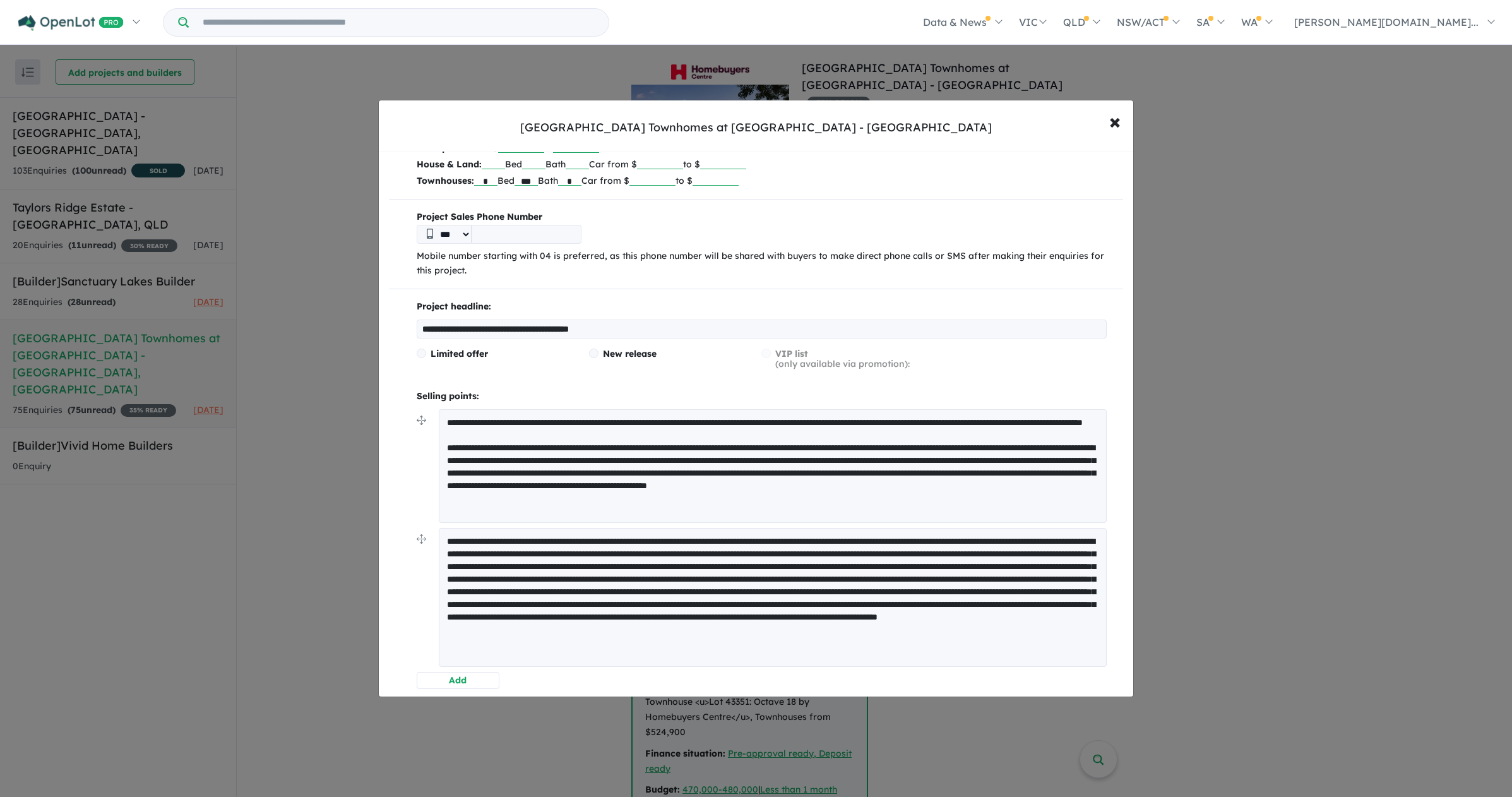
click at [937, 606] on textarea at bounding box center [772, 597] width 668 height 139
click at [956, 430] on textarea "**********" at bounding box center [772, 467] width 668 height 114
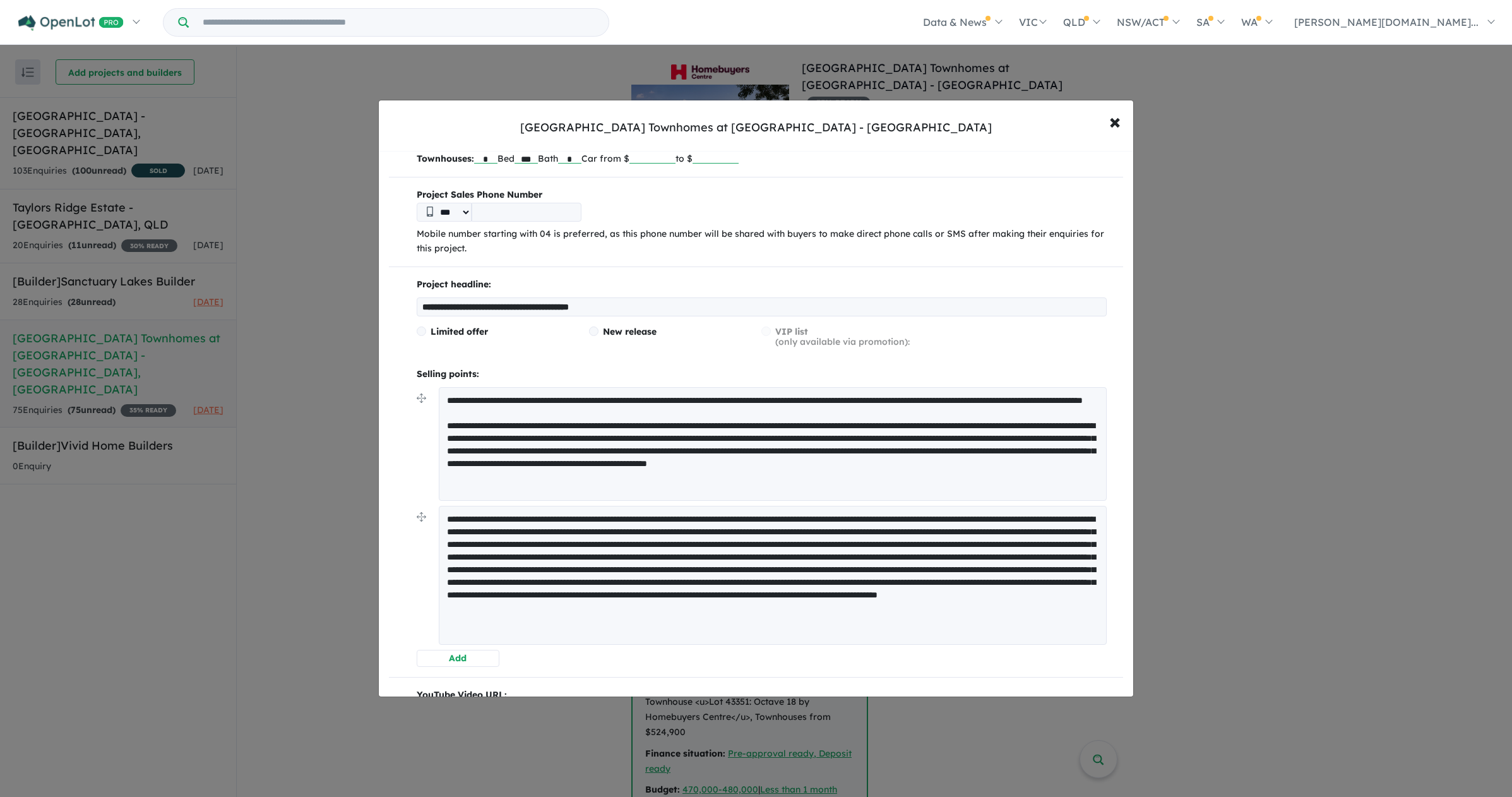
scroll to position [116, 0]
click at [1116, 113] on span "×" at bounding box center [1115, 121] width 12 height 27
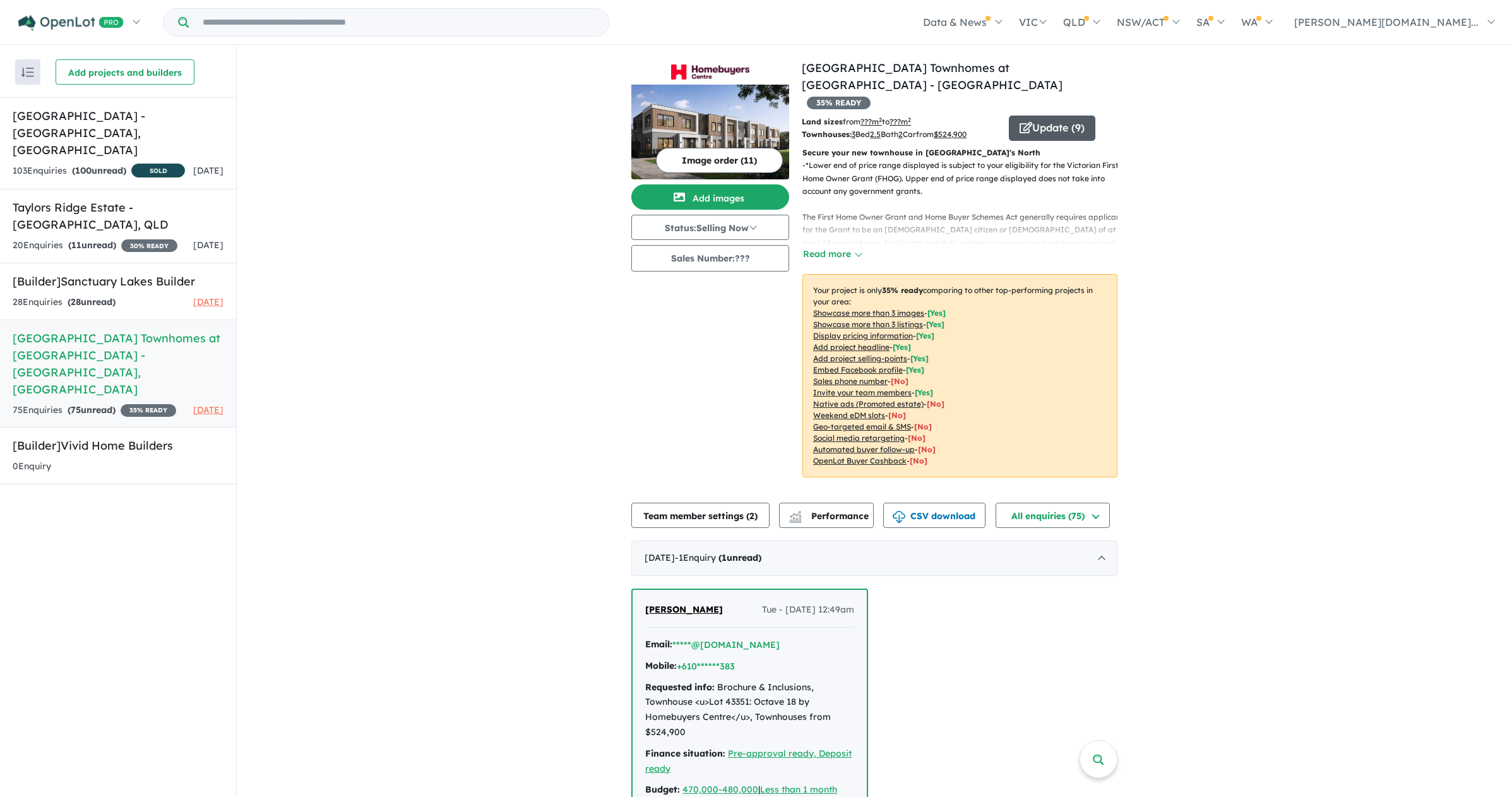
click at [1058, 116] on button "Update ( 9 )" at bounding box center [1052, 128] width 86 height 26
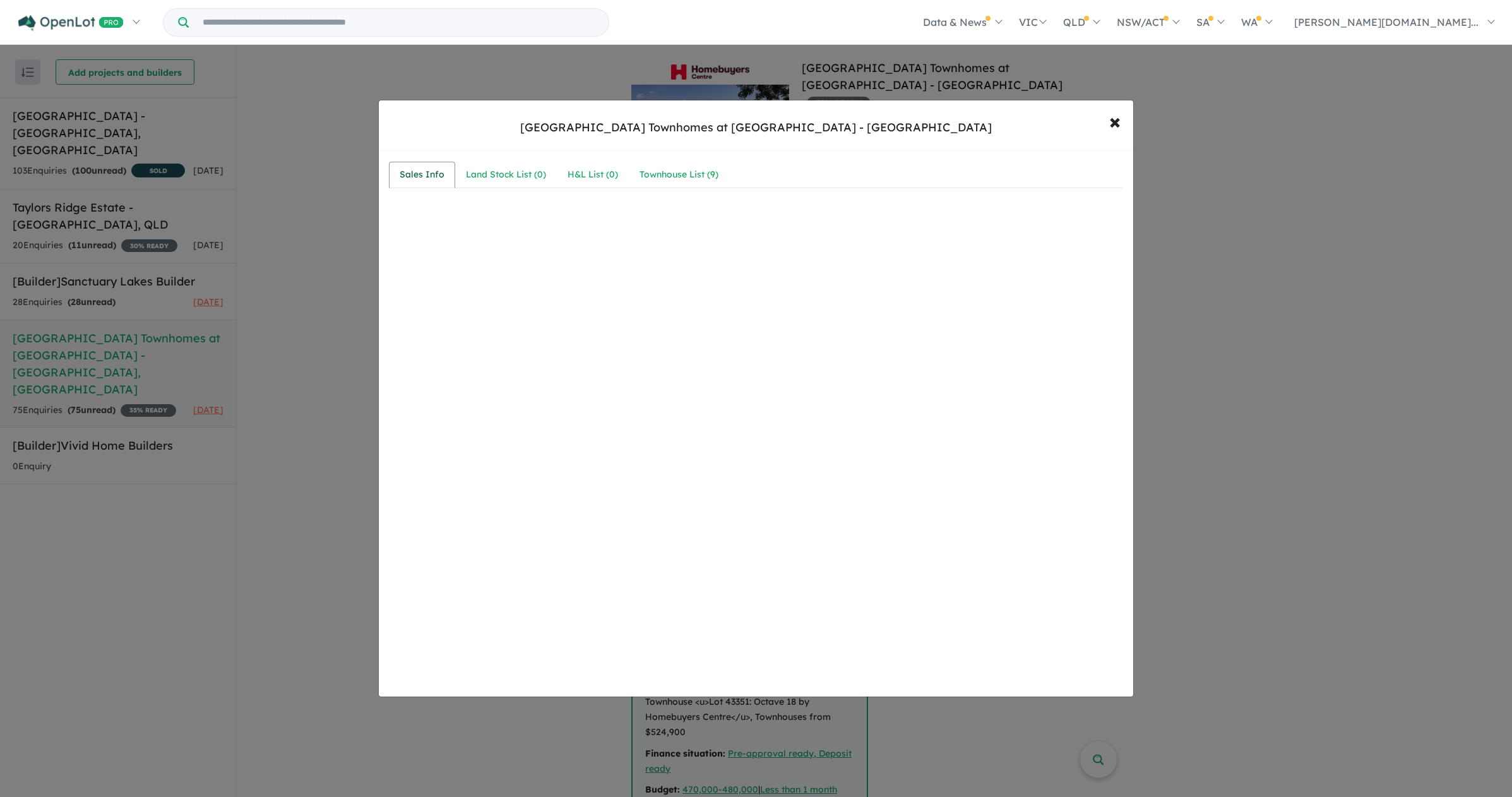
click at [424, 165] on link "Sales Info" at bounding box center [422, 175] width 67 height 26
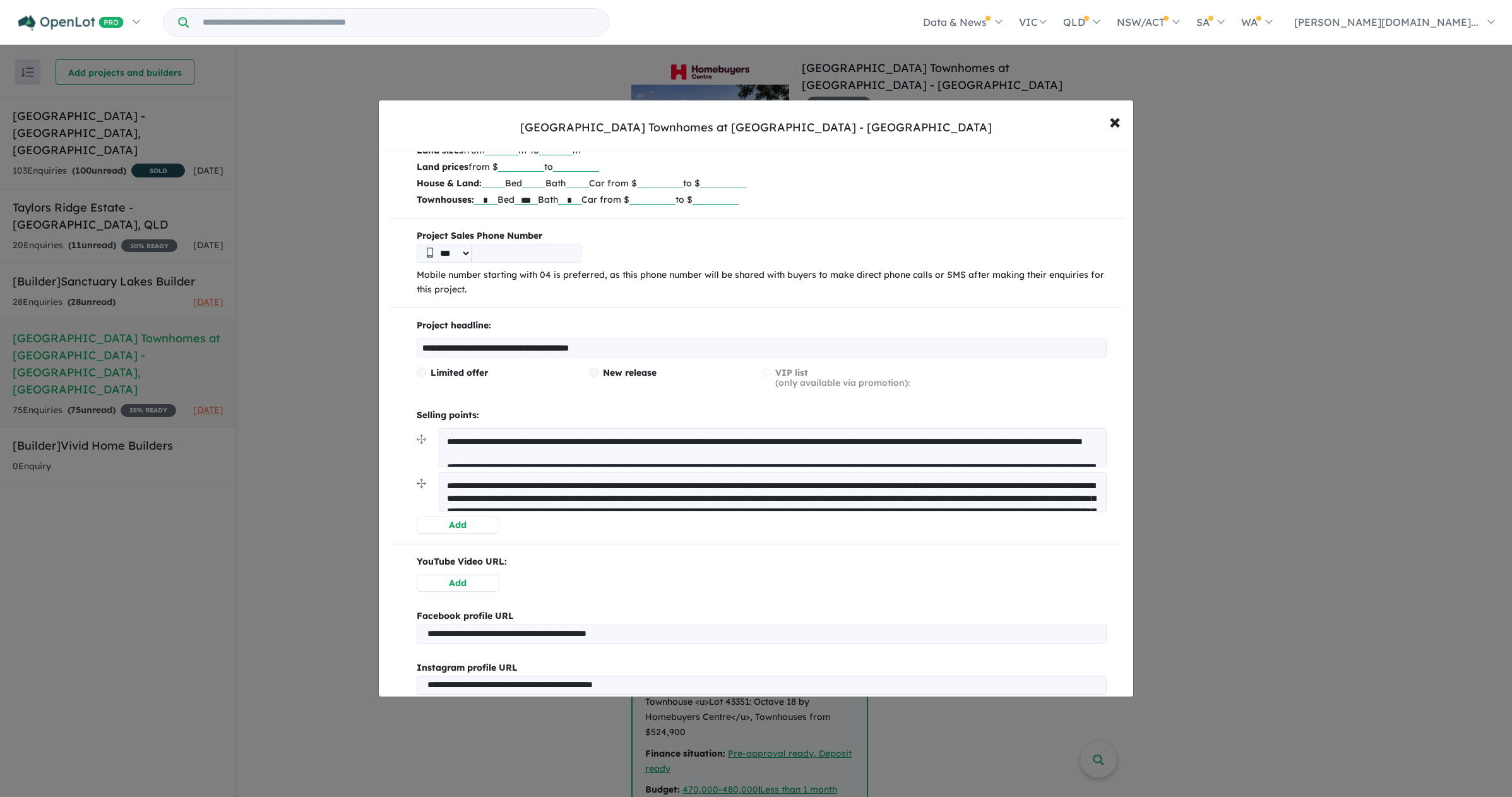
scroll to position [75, 0]
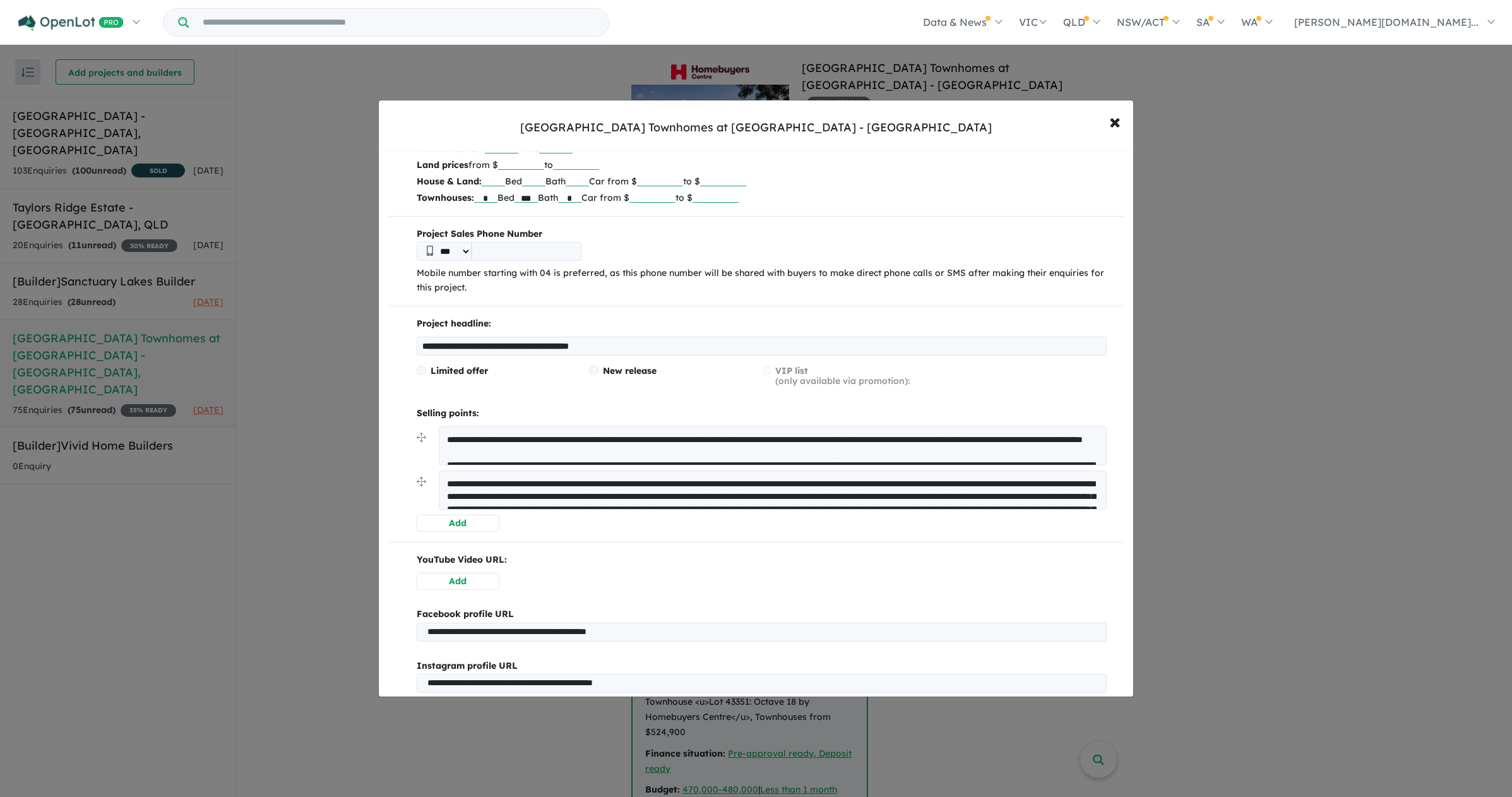
click at [476, 371] on span "Limited offer" at bounding box center [459, 371] width 58 height 12
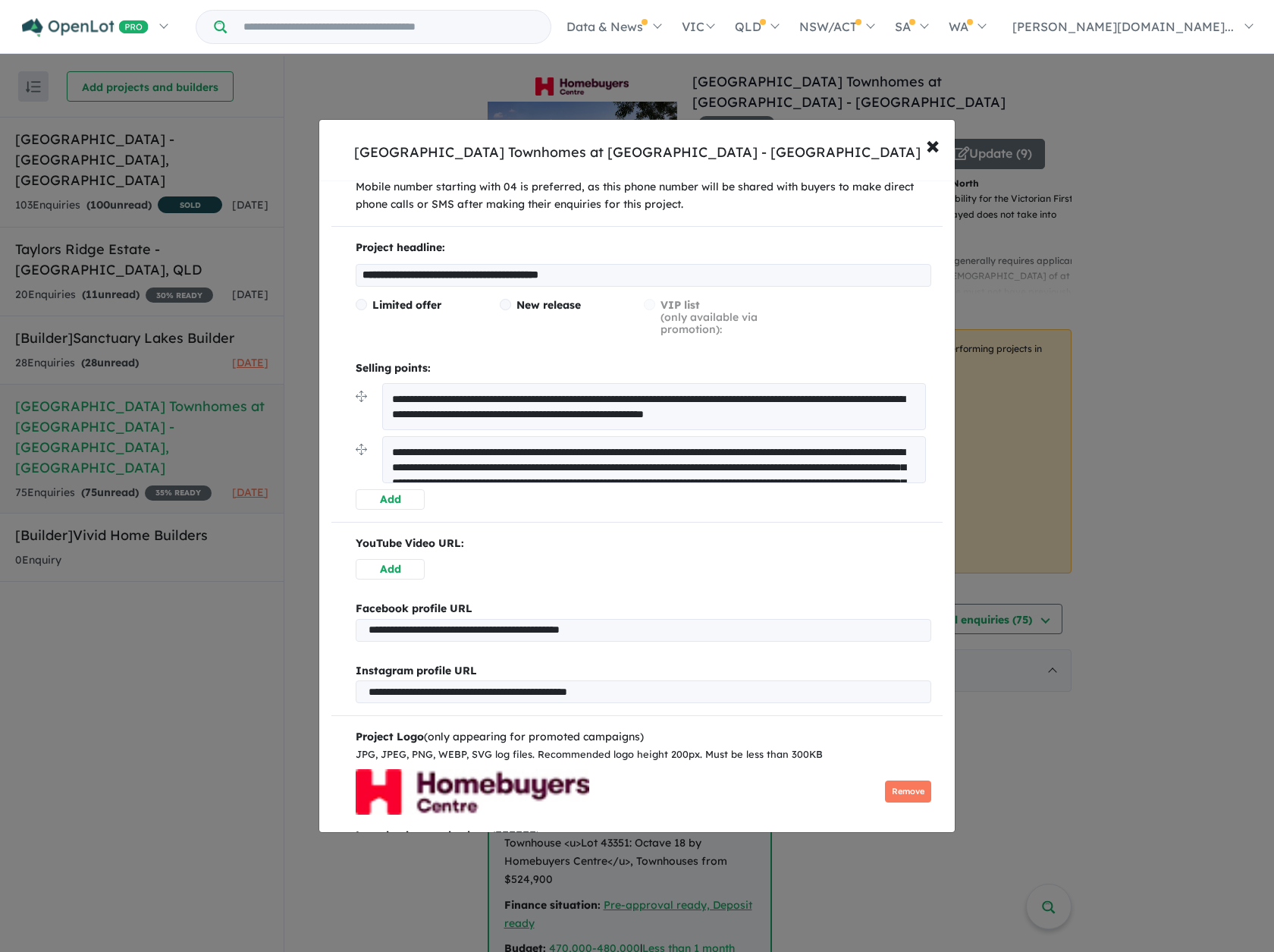
scroll to position [0, 0]
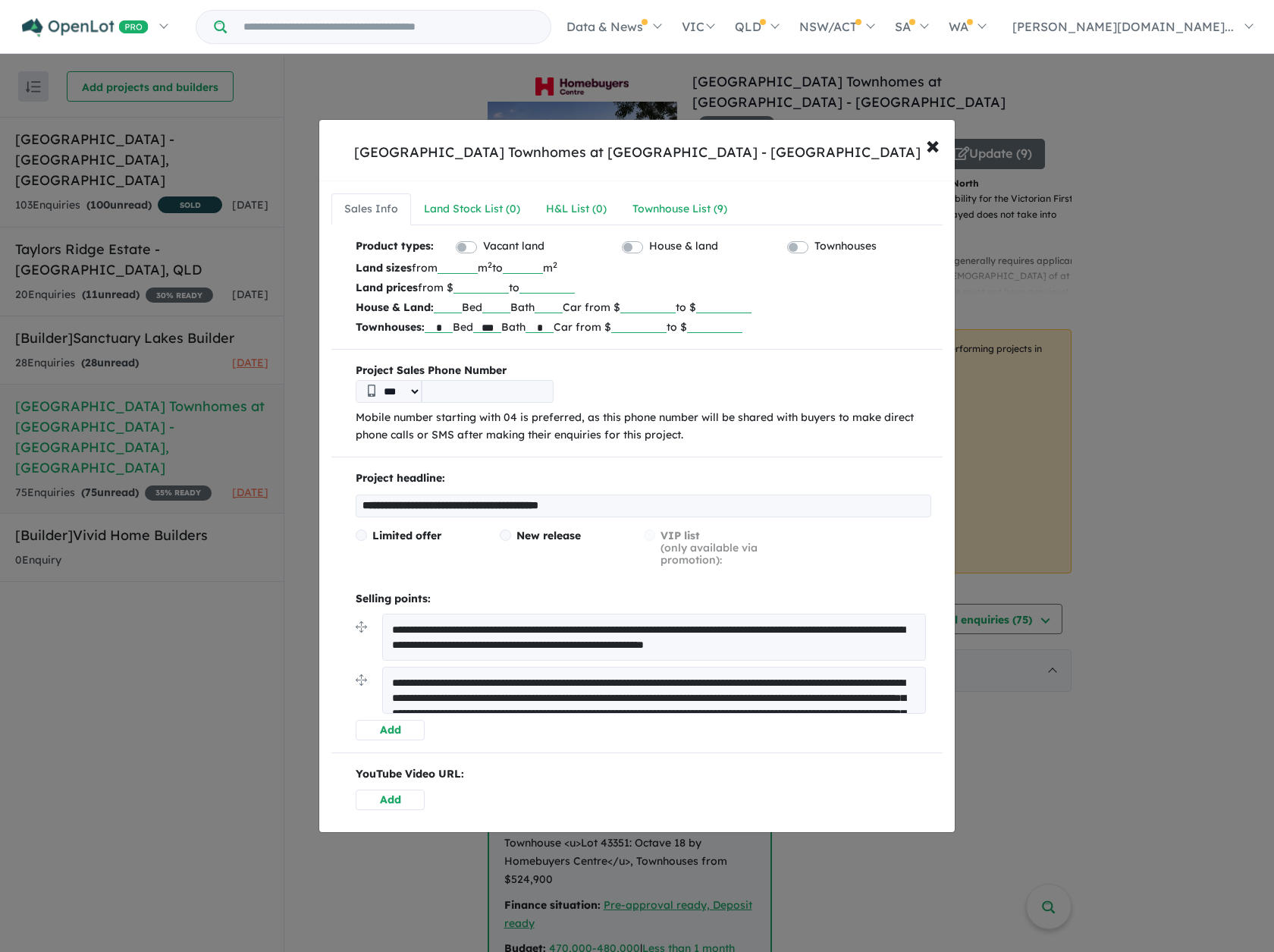
click at [630, 678] on textarea at bounding box center [653, 690] width 543 height 47
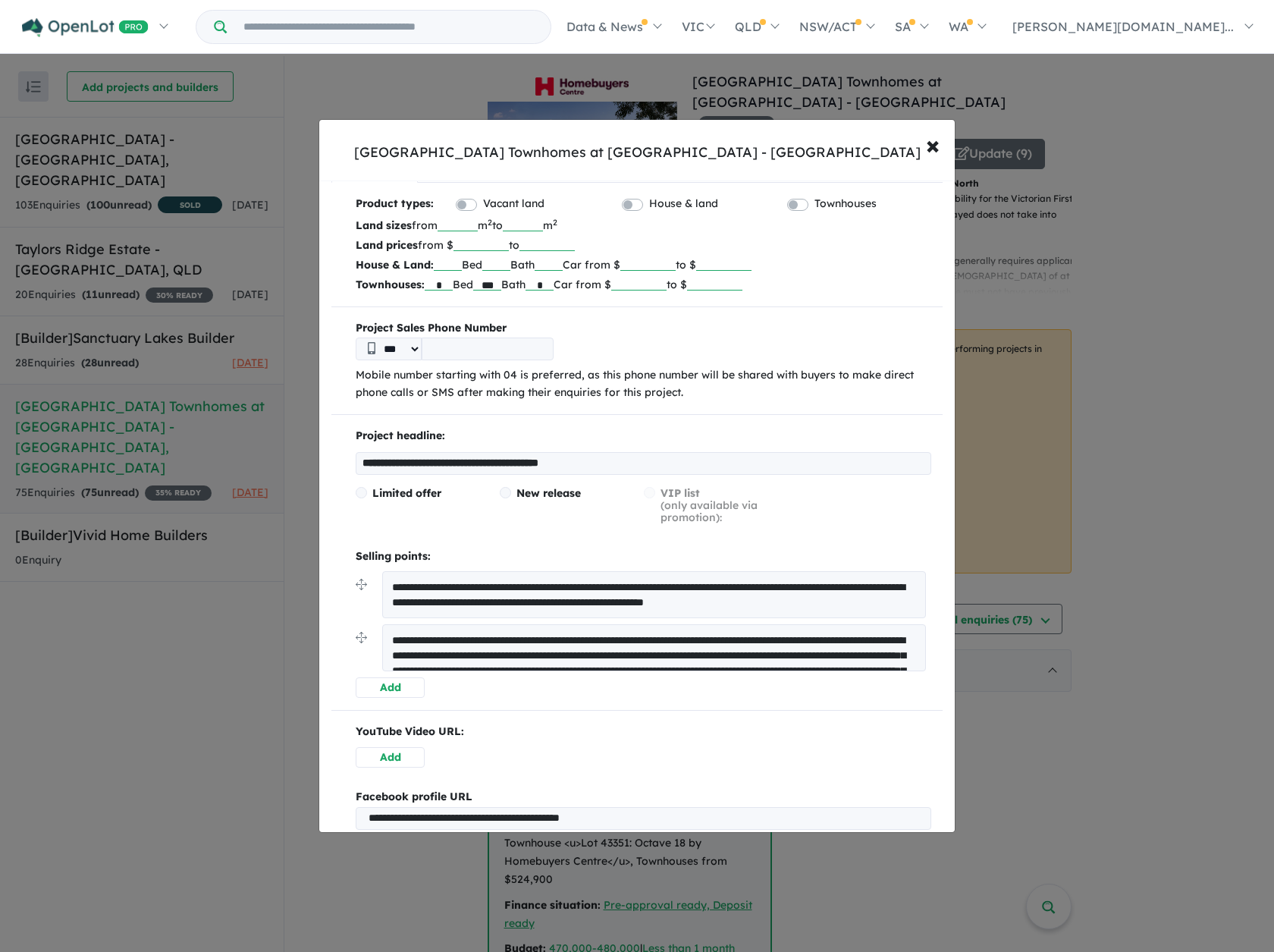
click at [622, 660] on textarea at bounding box center [653, 648] width 543 height 47
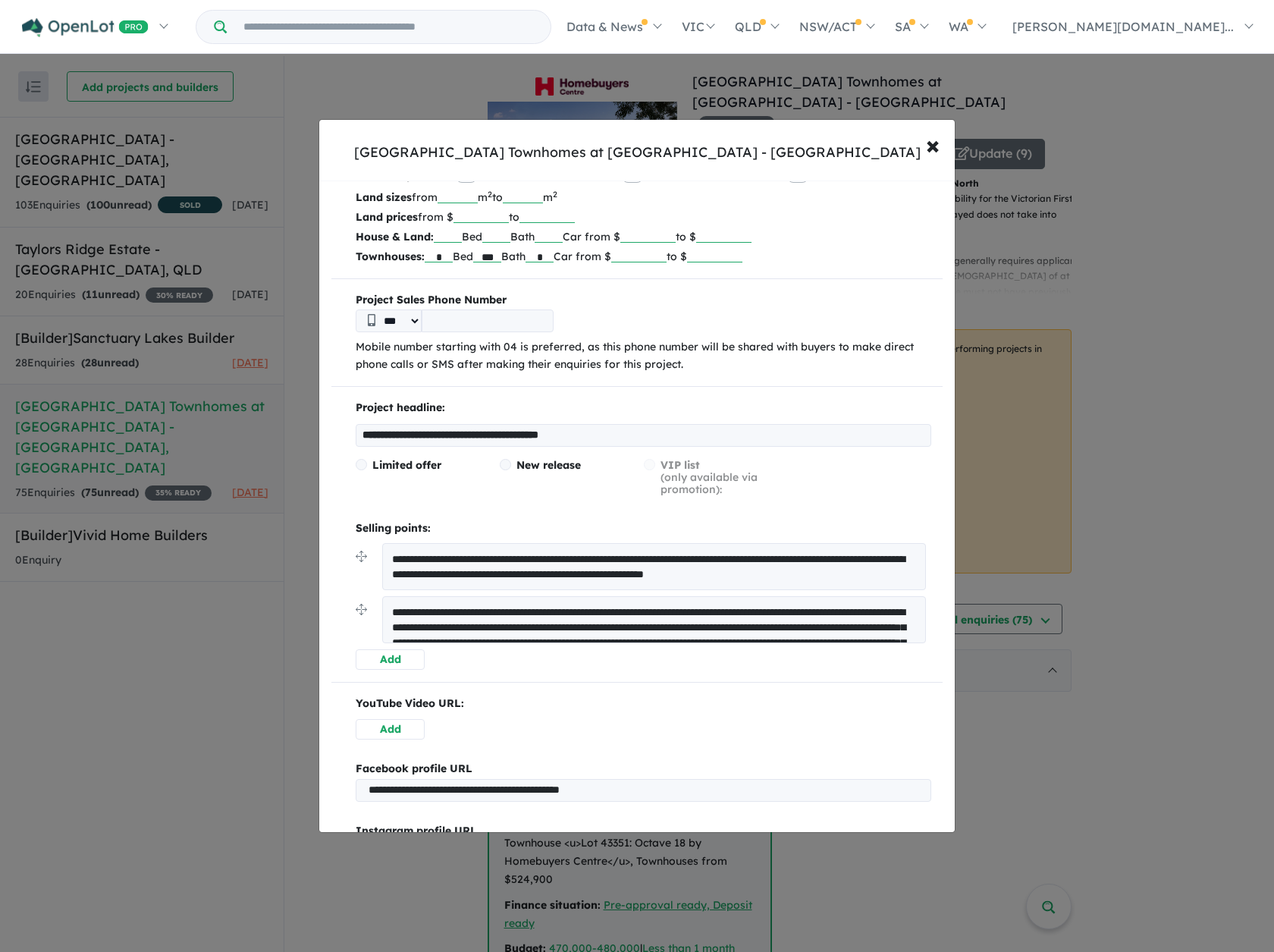
scroll to position [81, 0]
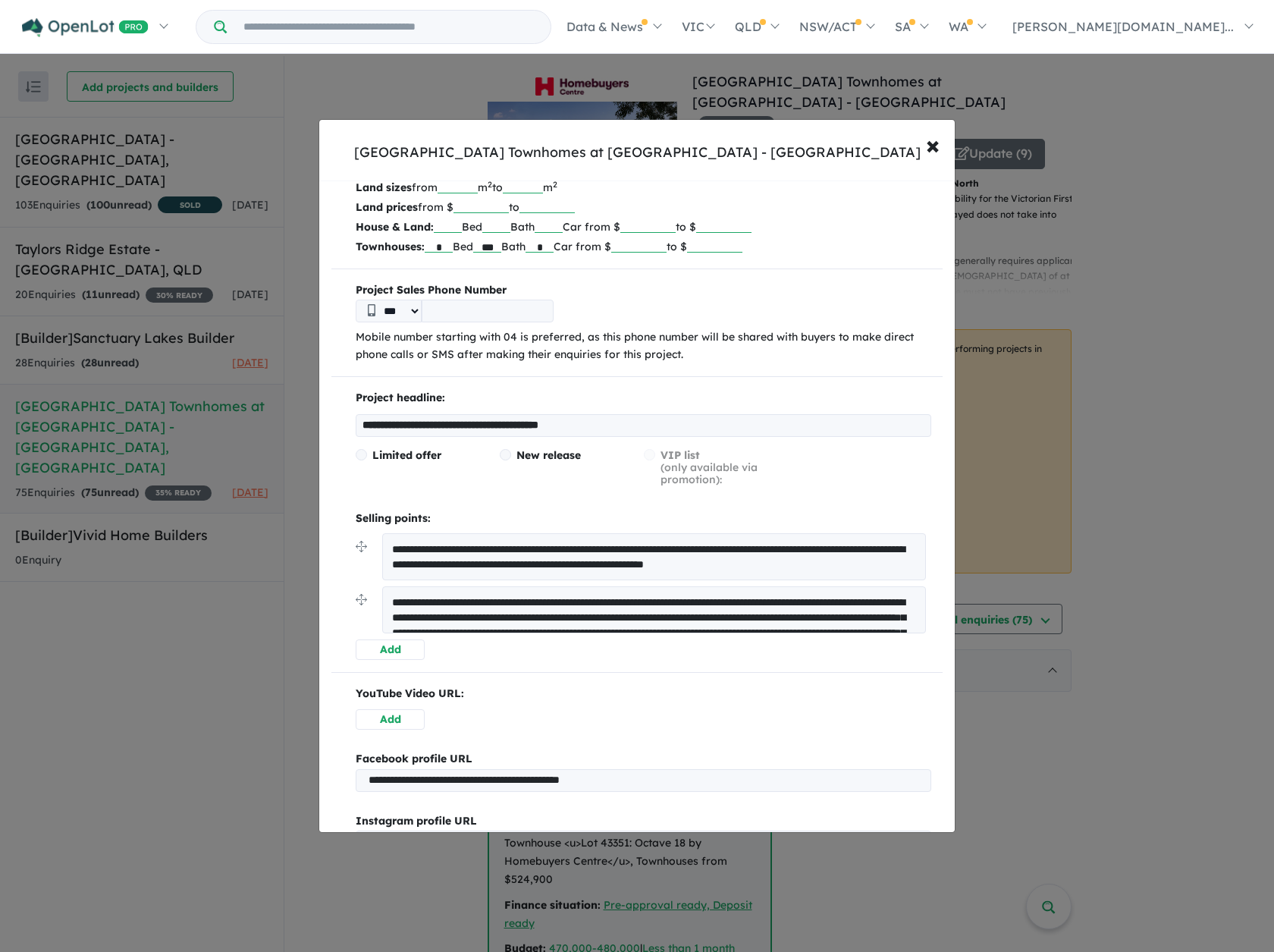
click at [596, 619] on textarea at bounding box center [653, 610] width 543 height 47
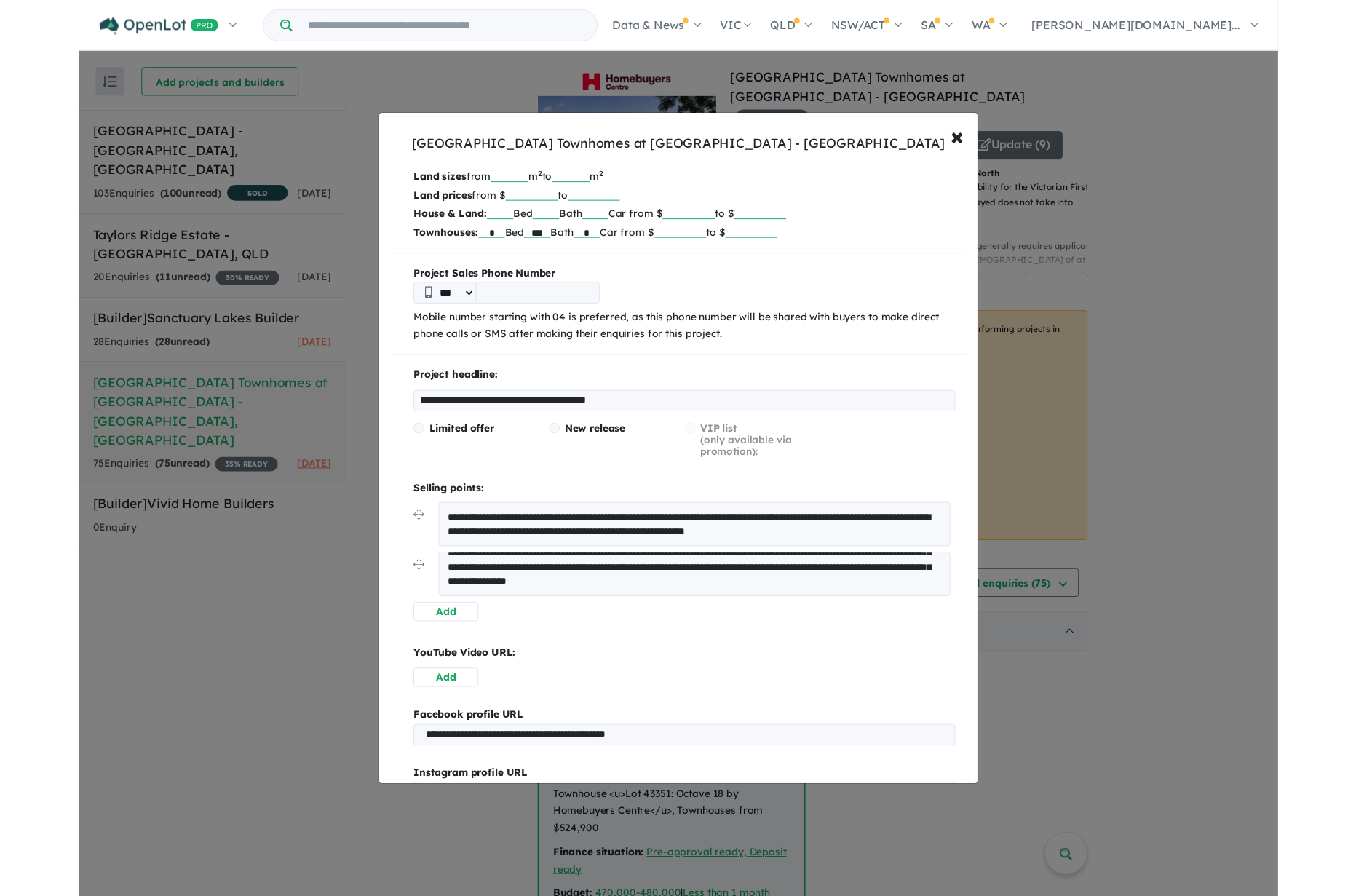
scroll to position [174, 0]
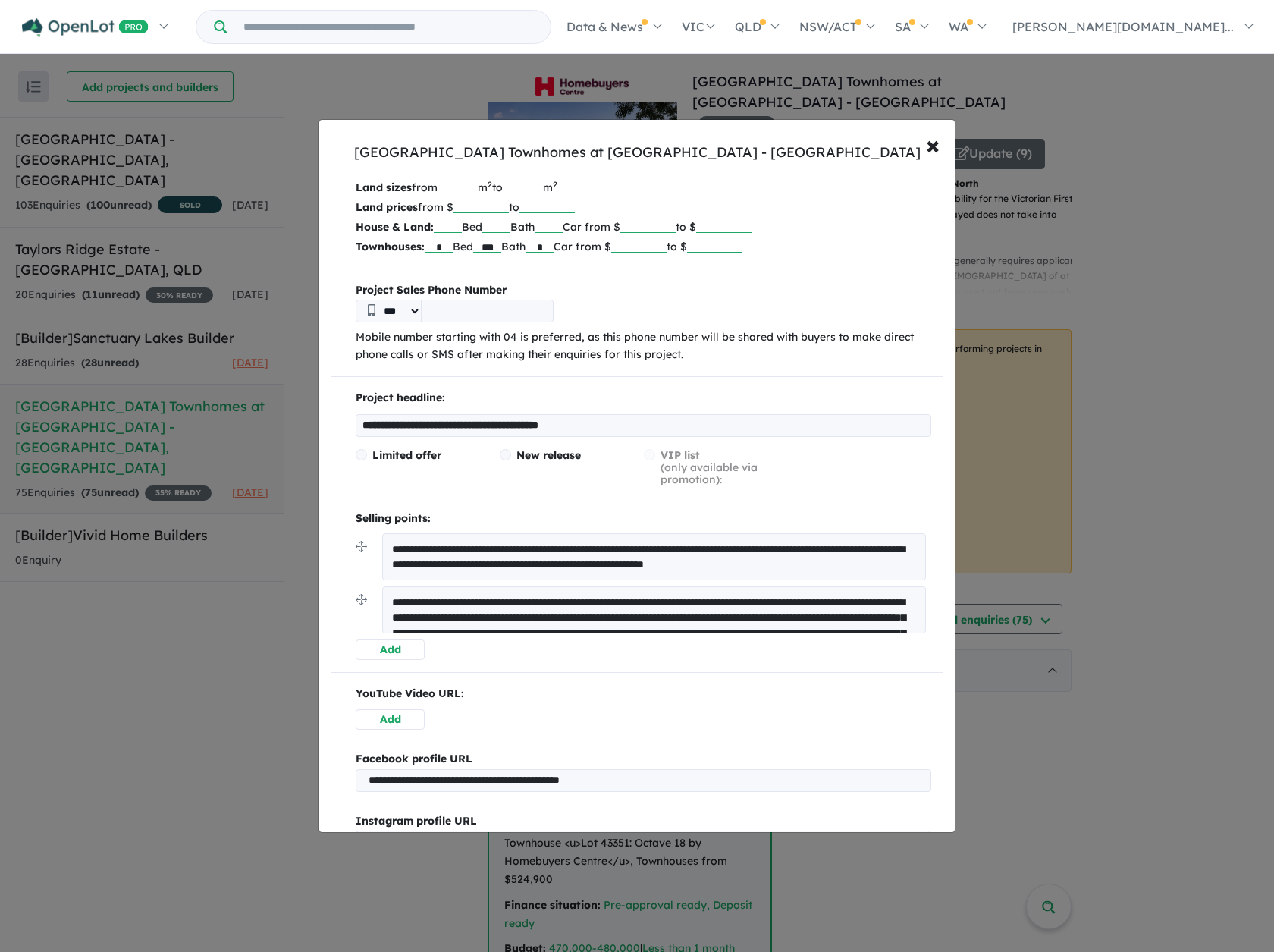
click at [419, 612] on textarea at bounding box center [653, 610] width 543 height 47
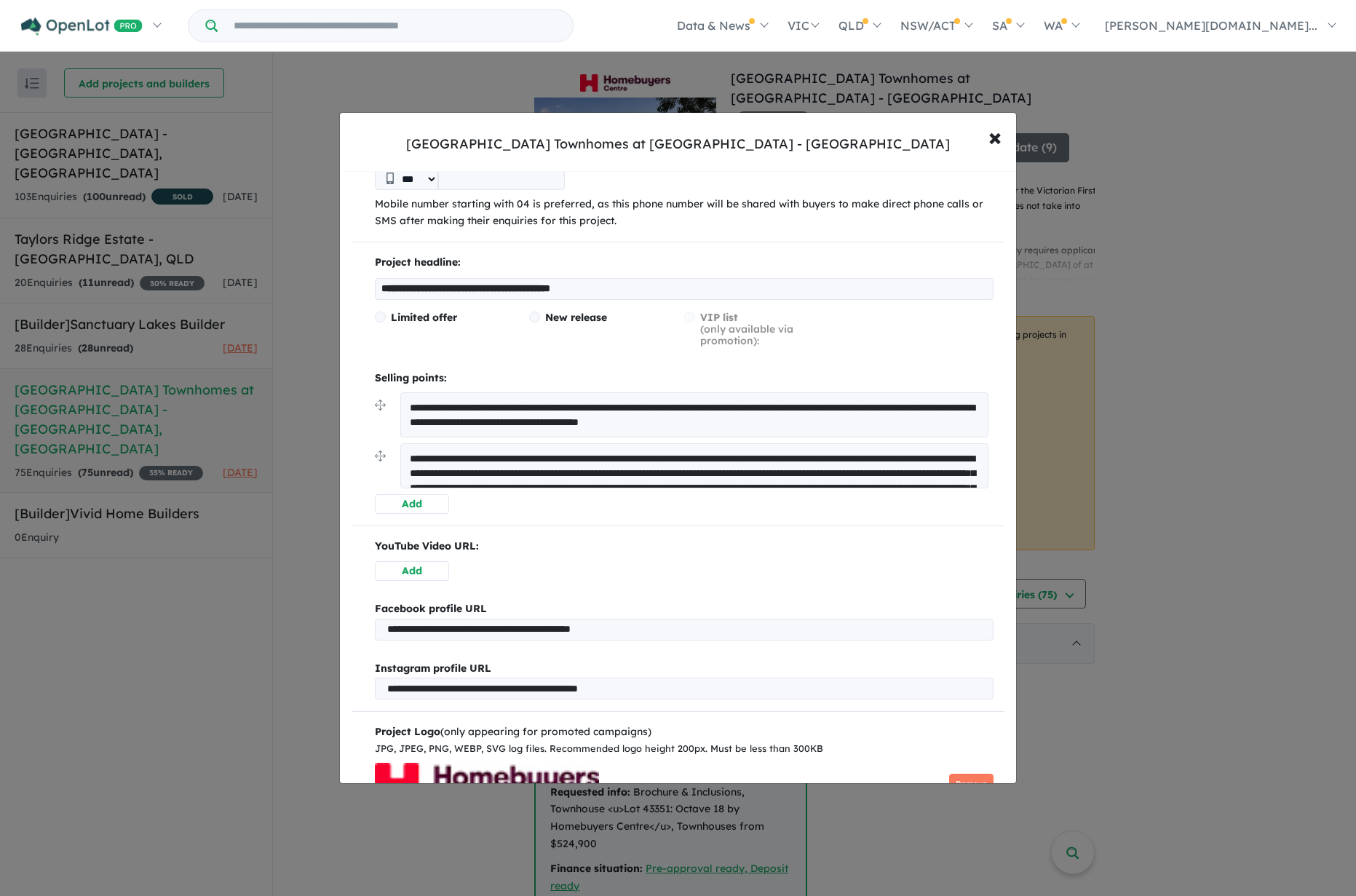
scroll to position [186, 0]
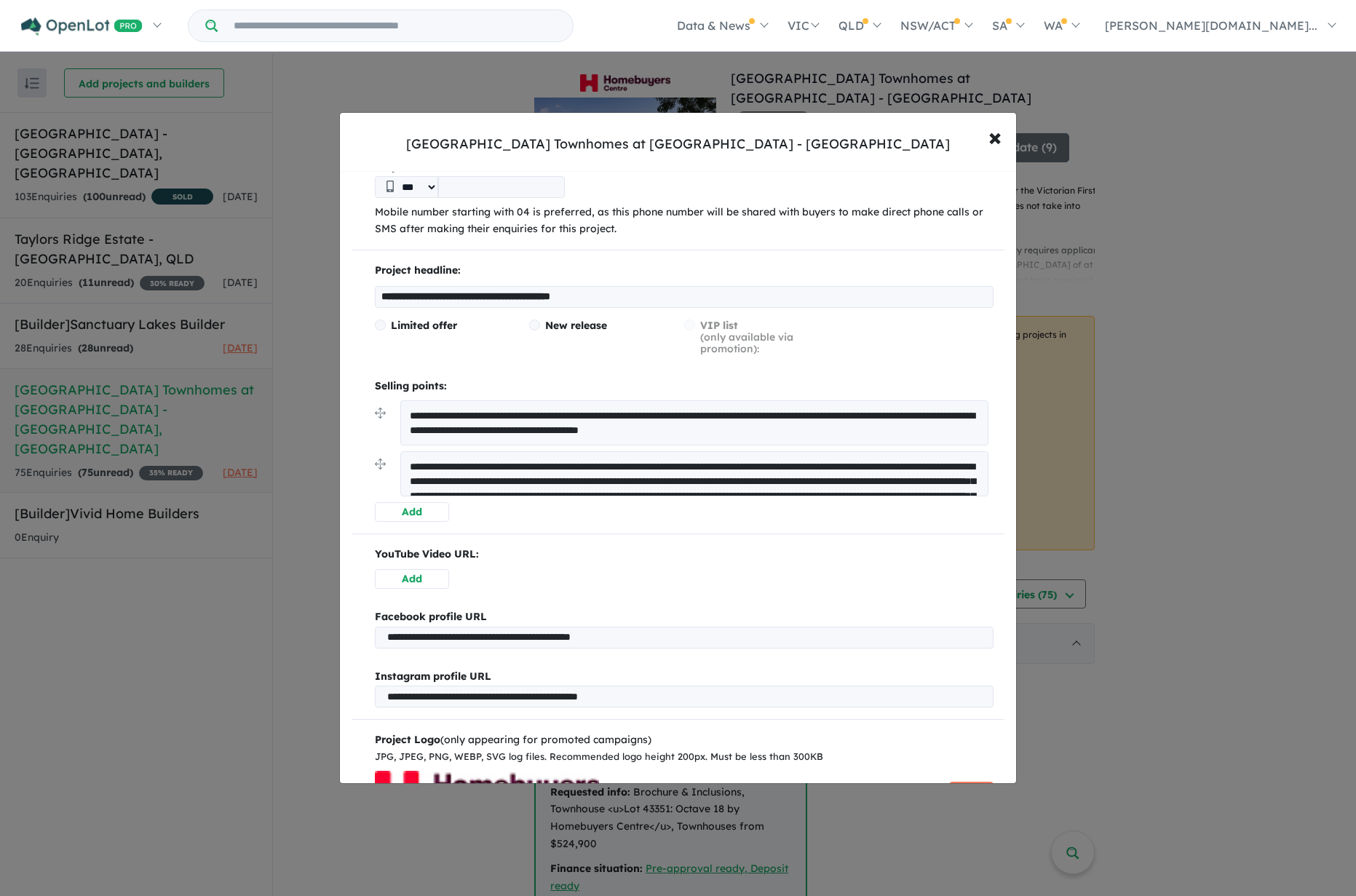
click at [566, 328] on span "New release" at bounding box center [575, 325] width 61 height 13
click at [438, 326] on span "Limited offer" at bounding box center [424, 325] width 67 height 13
click at [997, 144] on span "×" at bounding box center [995, 136] width 13 height 31
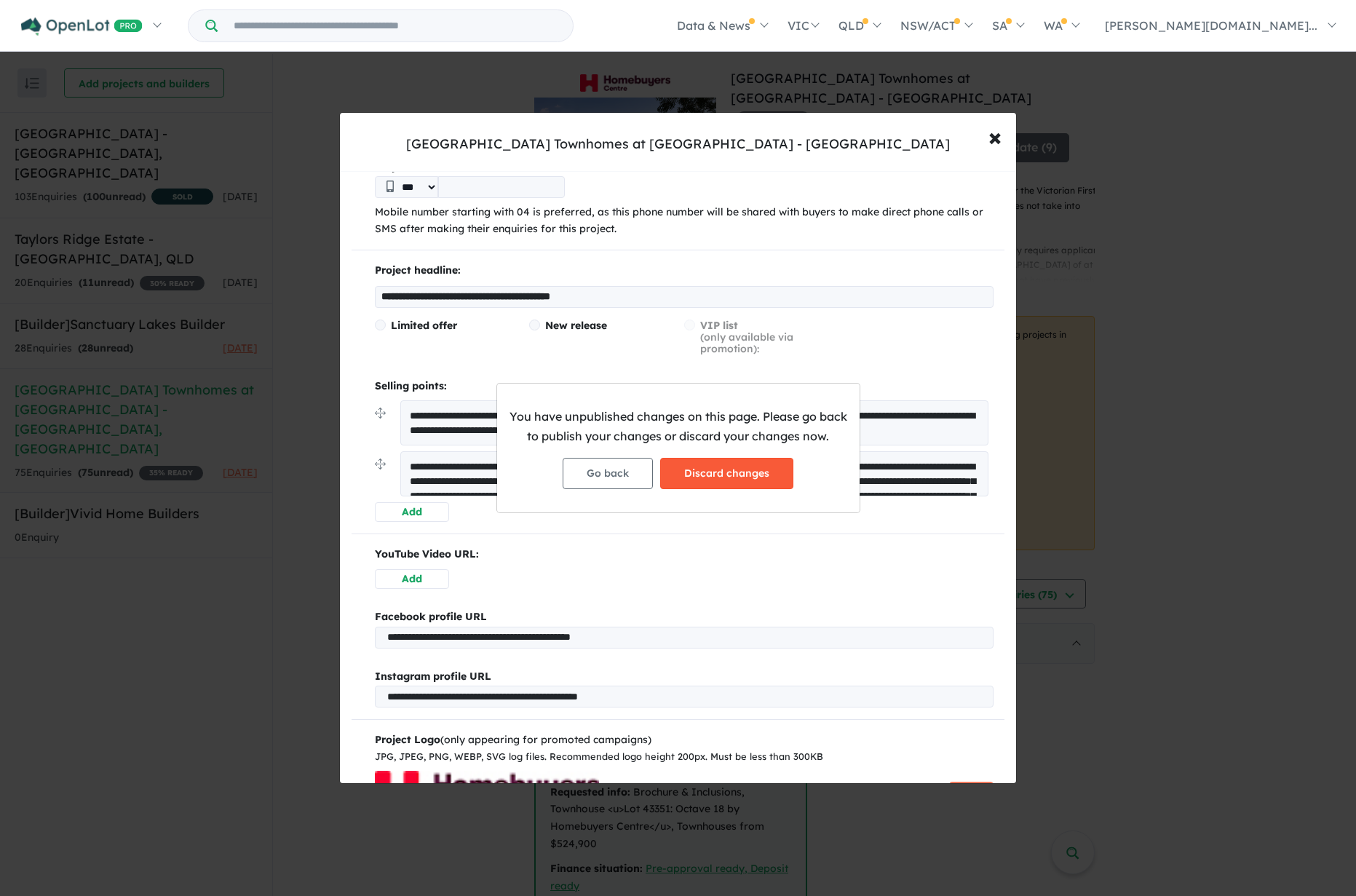
click at [734, 478] on button "Discard changes" at bounding box center [727, 472] width 133 height 31
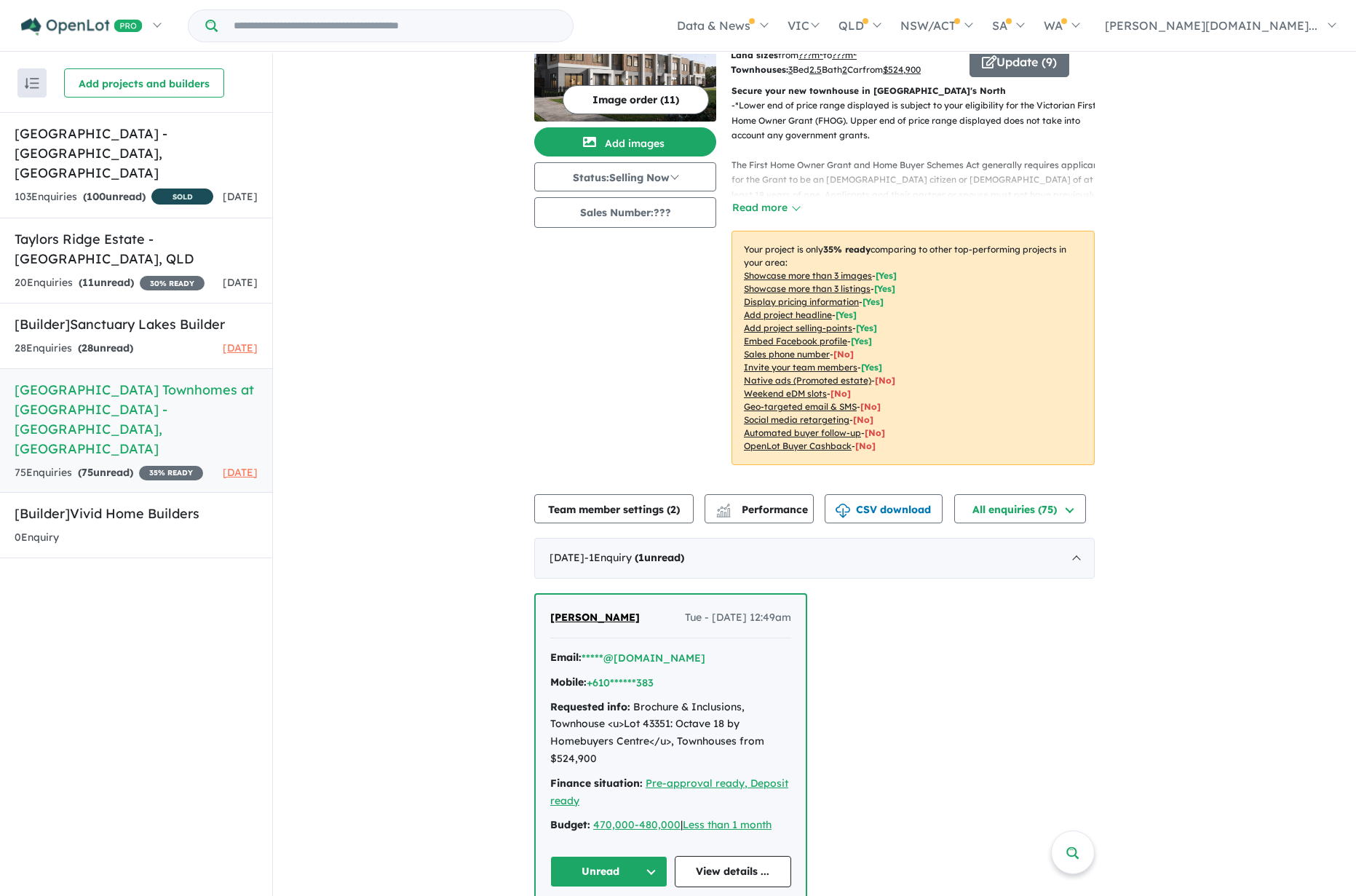
scroll to position [0, 0]
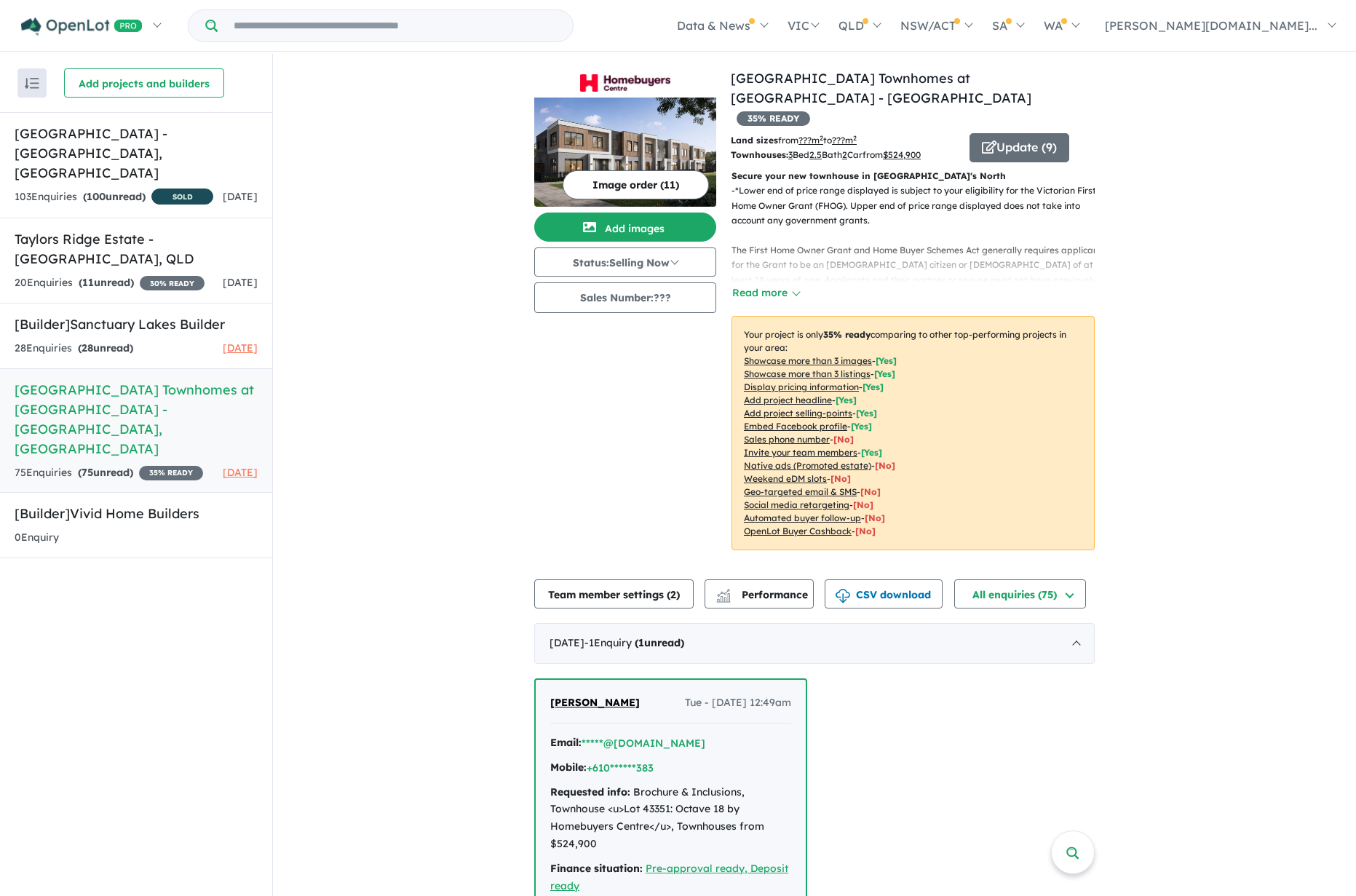
click at [757, 264] on div "- *Lower end of price range displayed is subject to your eligibility for the Vi…" at bounding box center [906, 243] width 375 height 119
click at [757, 285] on button "Read more" at bounding box center [765, 293] width 68 height 17
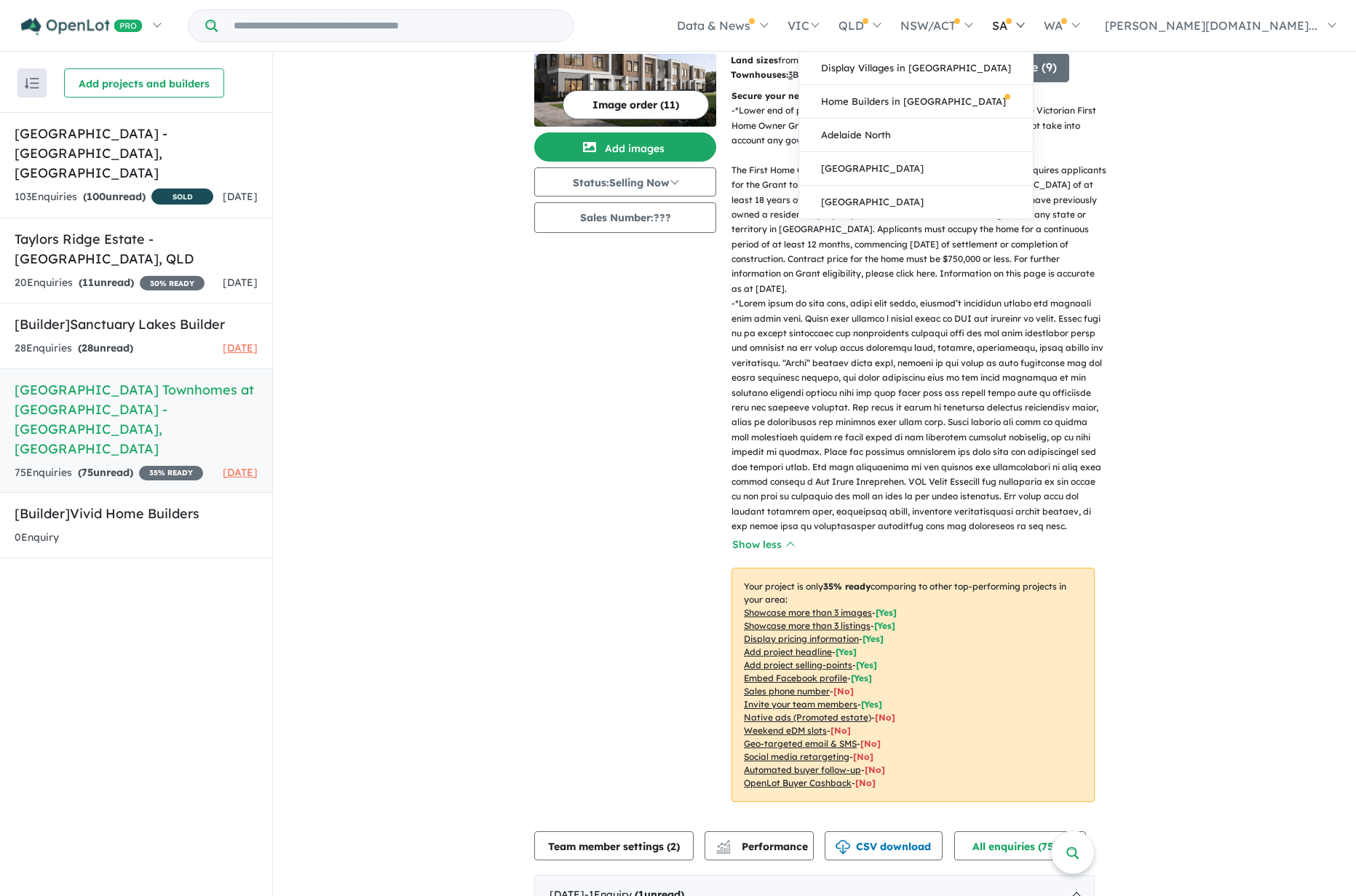
scroll to position [25, 0]
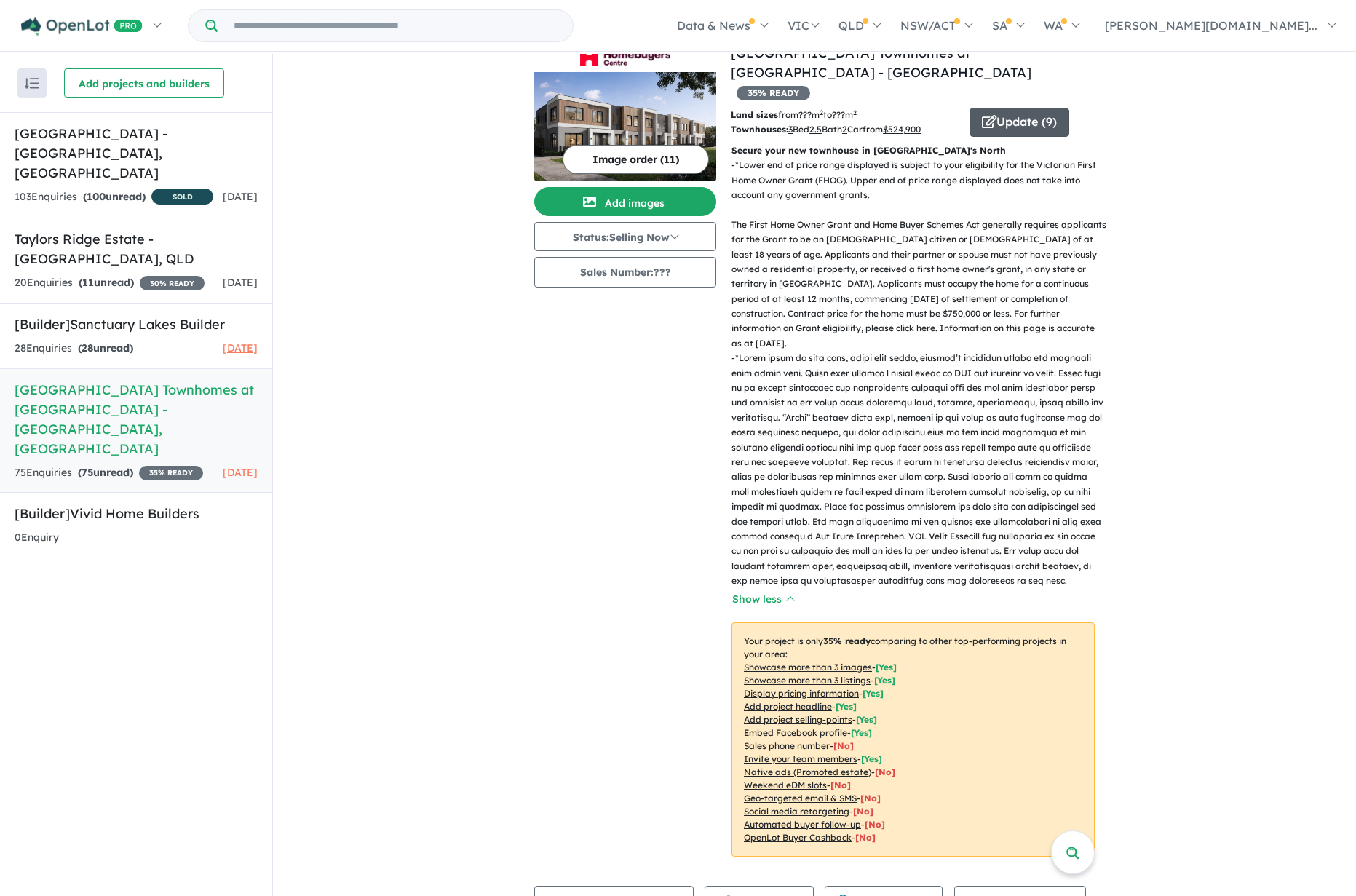
click at [1001, 108] on button "Update ( 9 )" at bounding box center [1019, 122] width 99 height 29
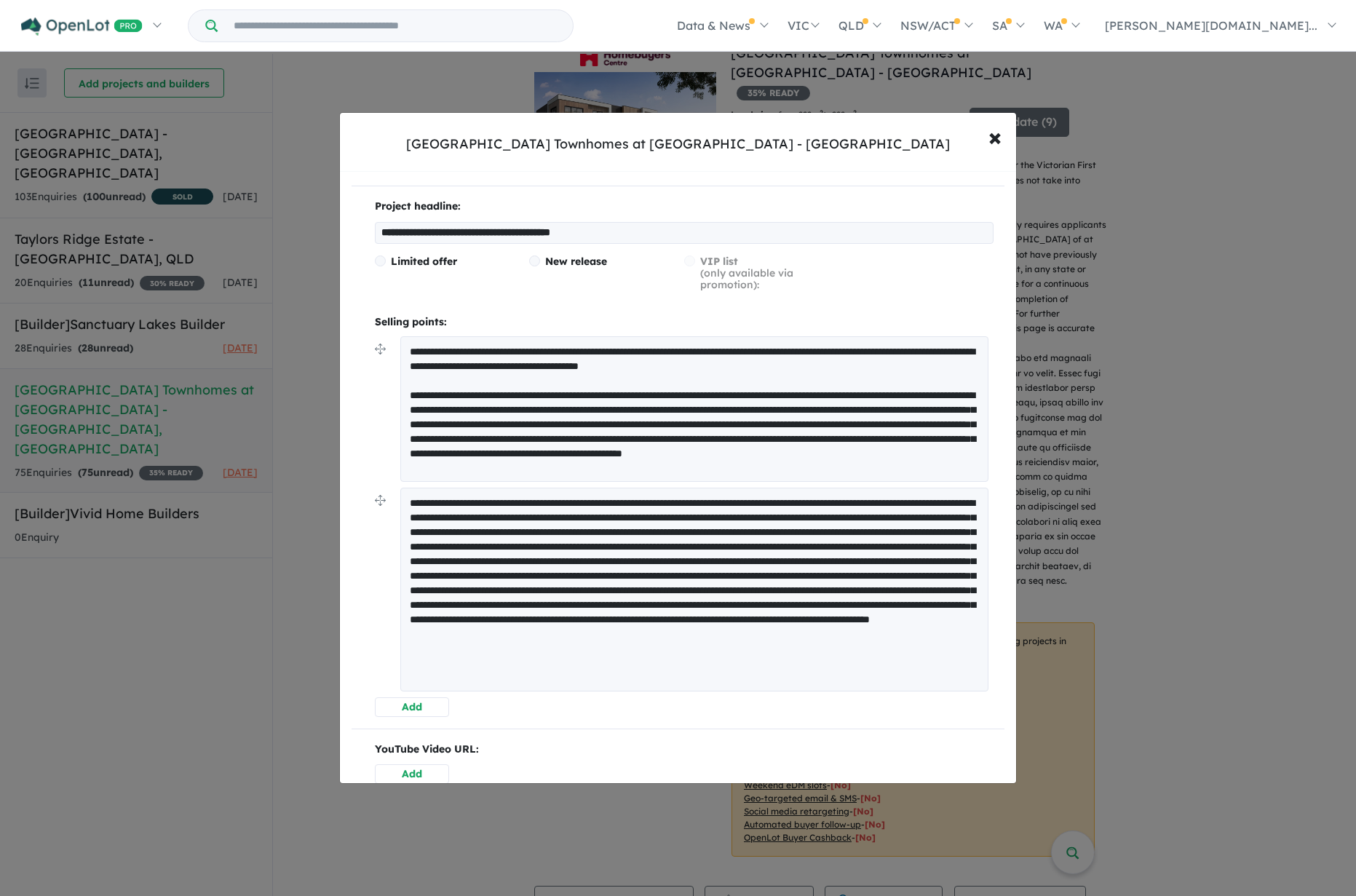
scroll to position [252, 0]
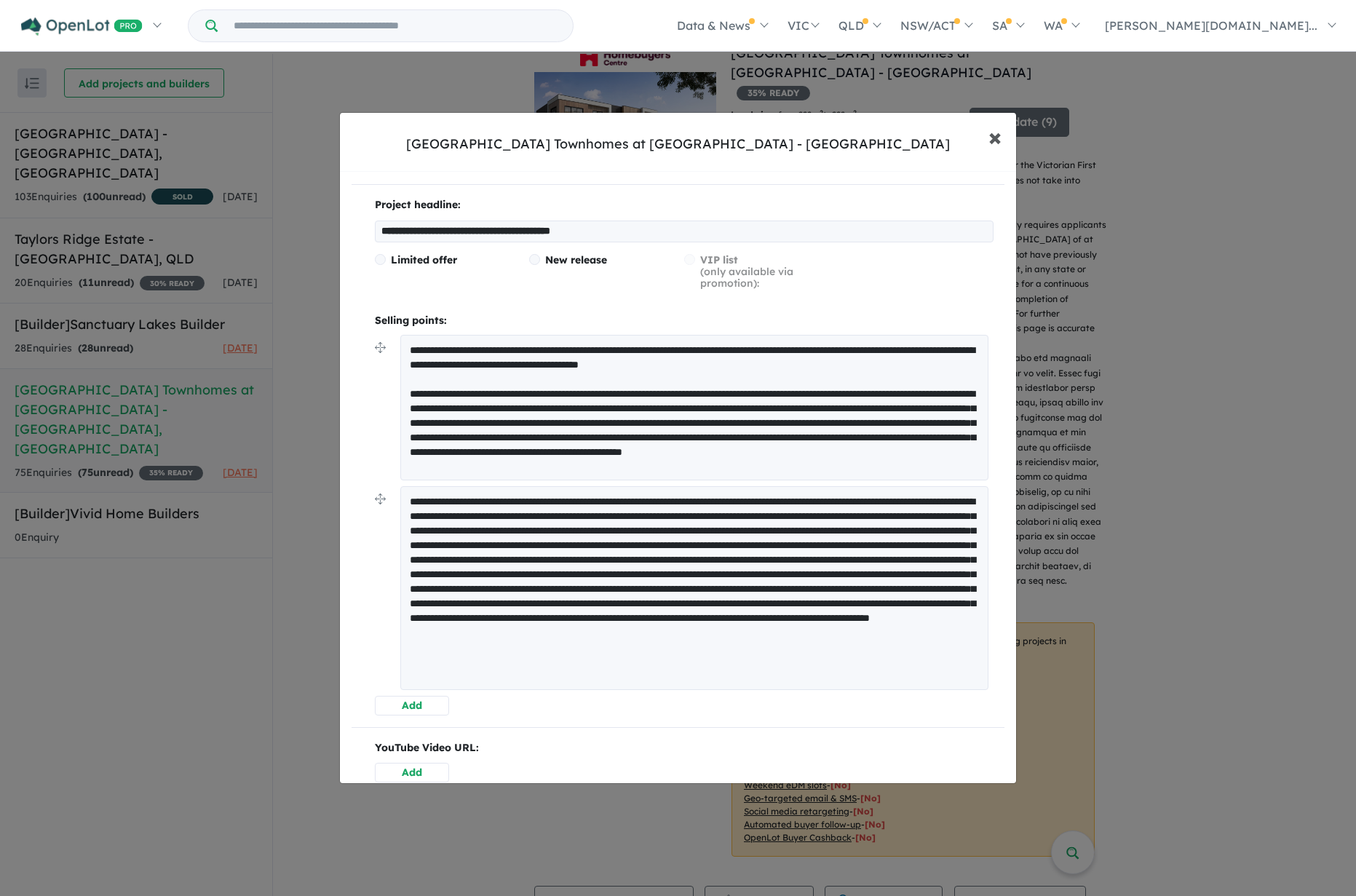
click at [996, 139] on span "×" at bounding box center [995, 136] width 13 height 31
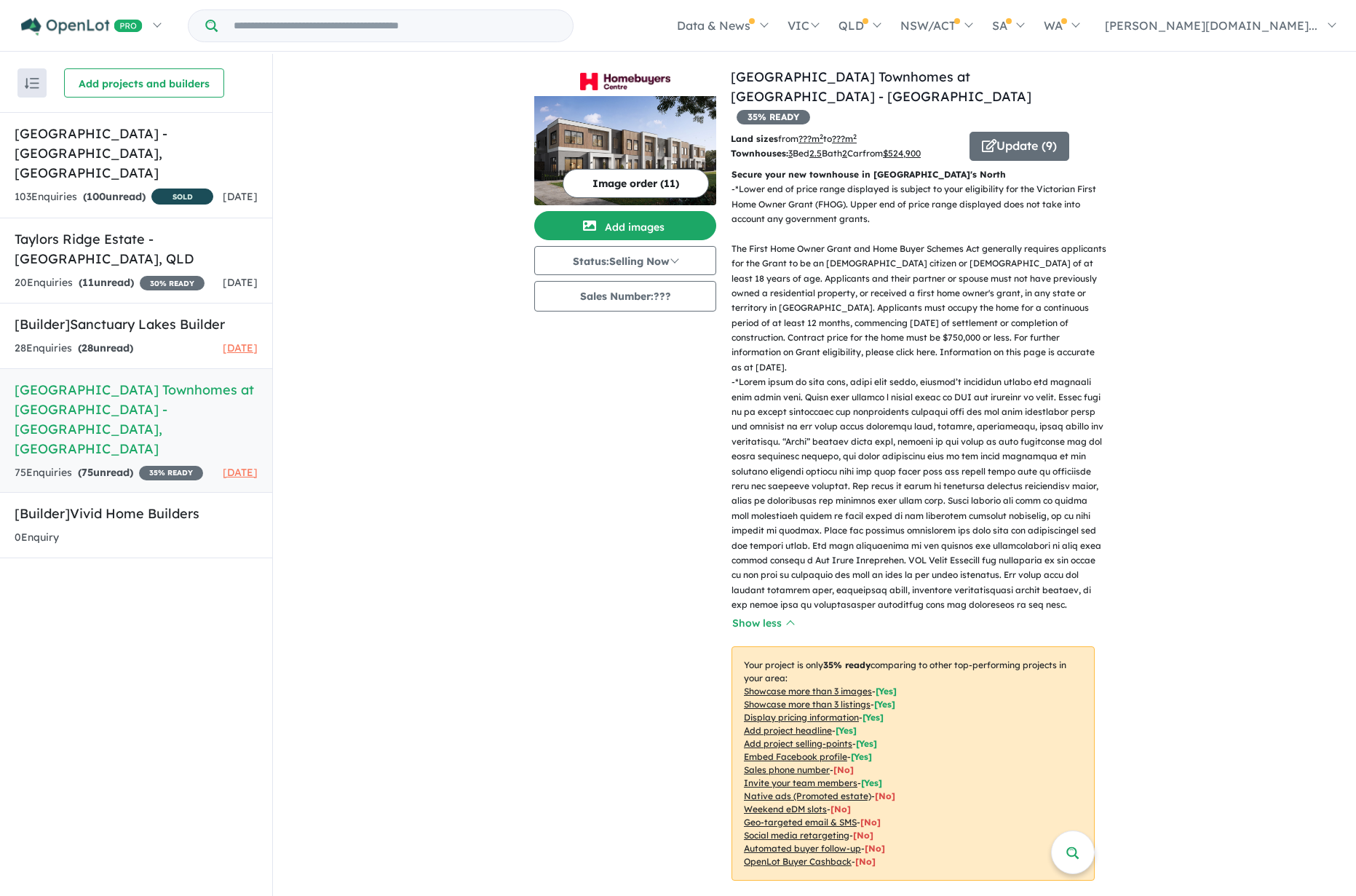
scroll to position [0, 0]
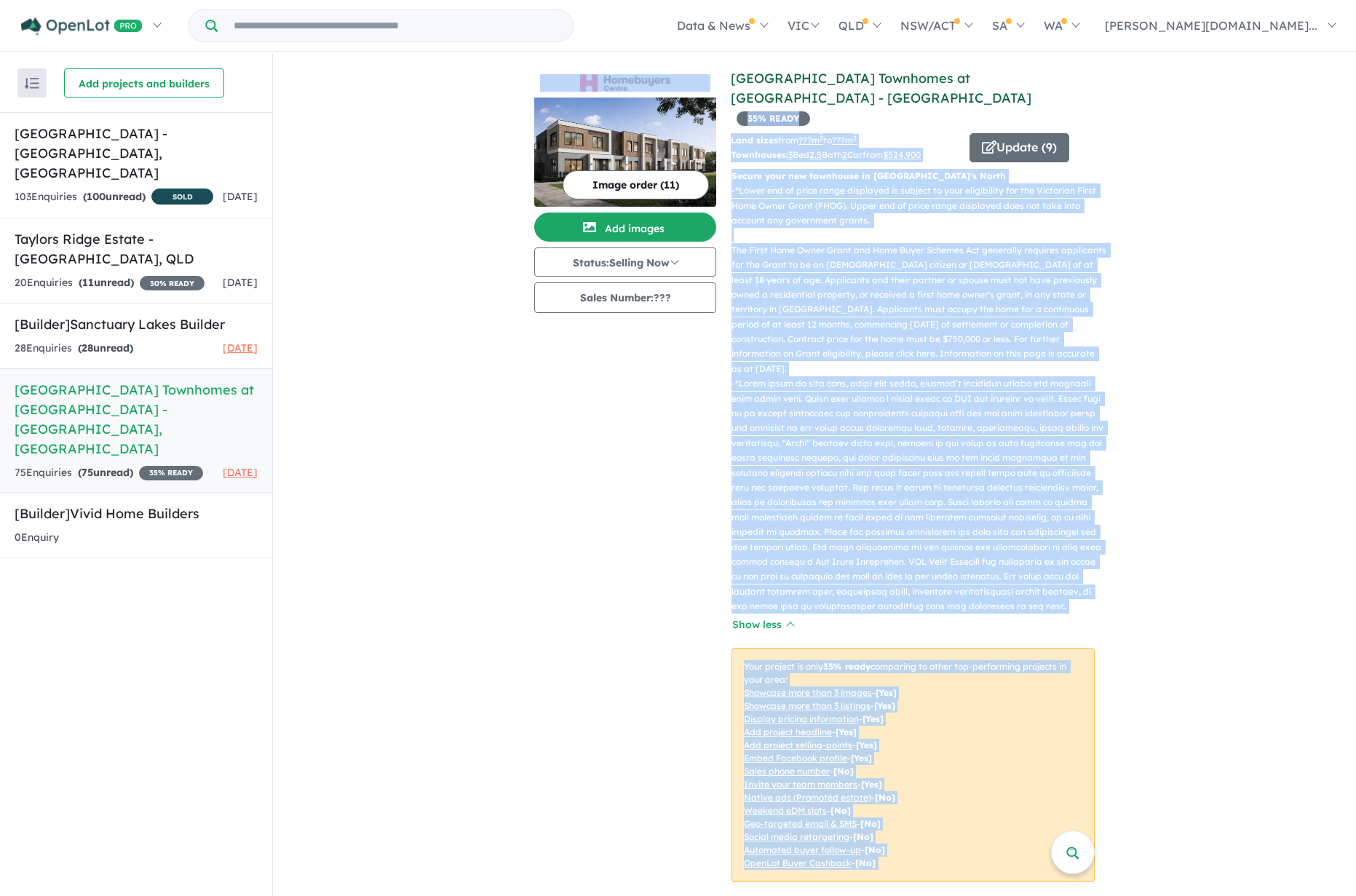
drag, startPoint x: 724, startPoint y: 75, endPoint x: 806, endPoint y: 99, distance: 85.4
click at [806, 99] on div "View 3 projects in your account Homebuyers Centre Townhomes at Stockland Highla…" at bounding box center [814, 483] width 560 height 831
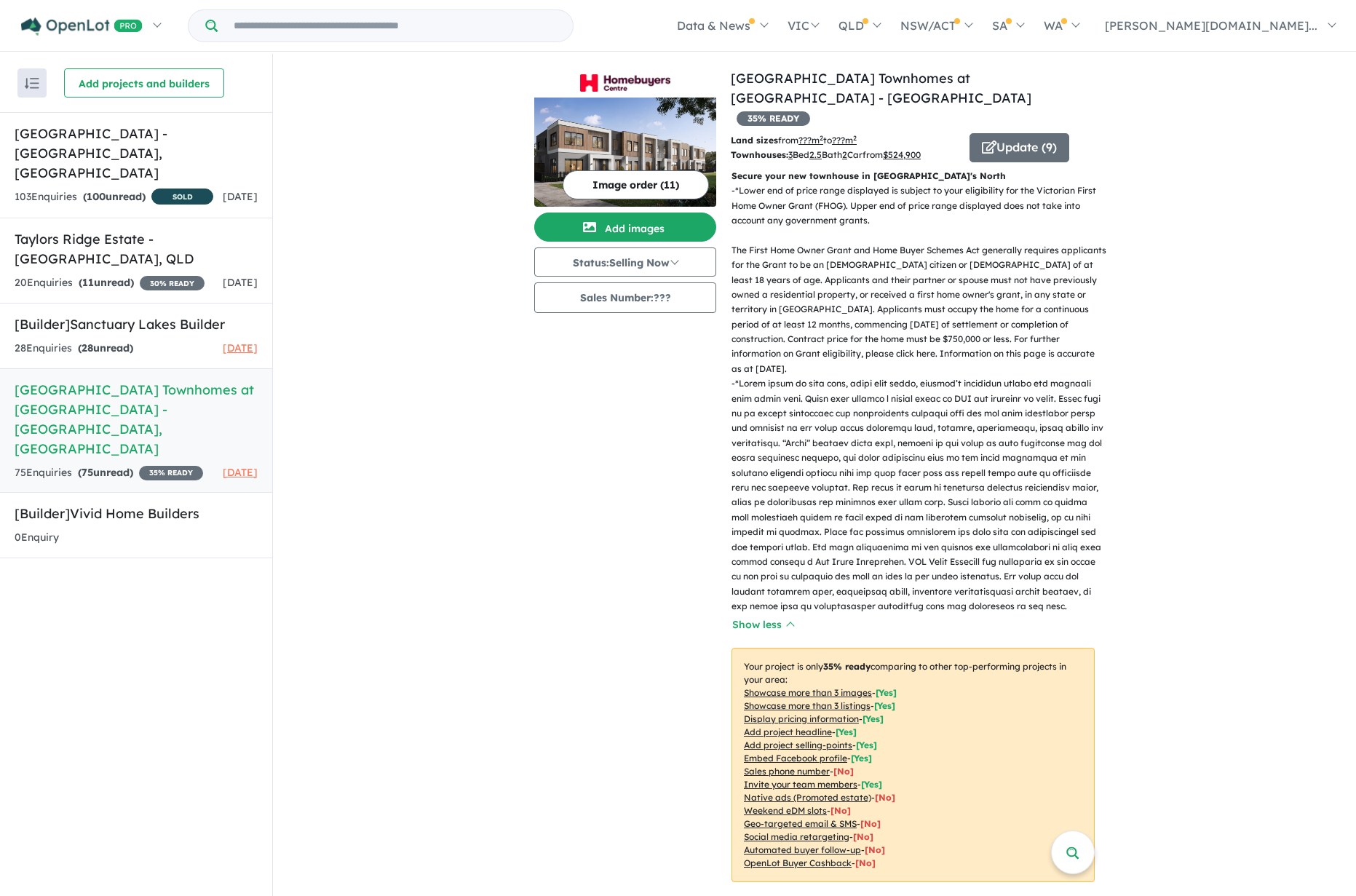
click at [730, 76] on link "Homebuyers Centre Townhomes at Stockland Highlands - Craigieburn" at bounding box center [880, 88] width 301 height 36
click at [1016, 137] on button "Update ( 9 )" at bounding box center [1019, 147] width 99 height 29
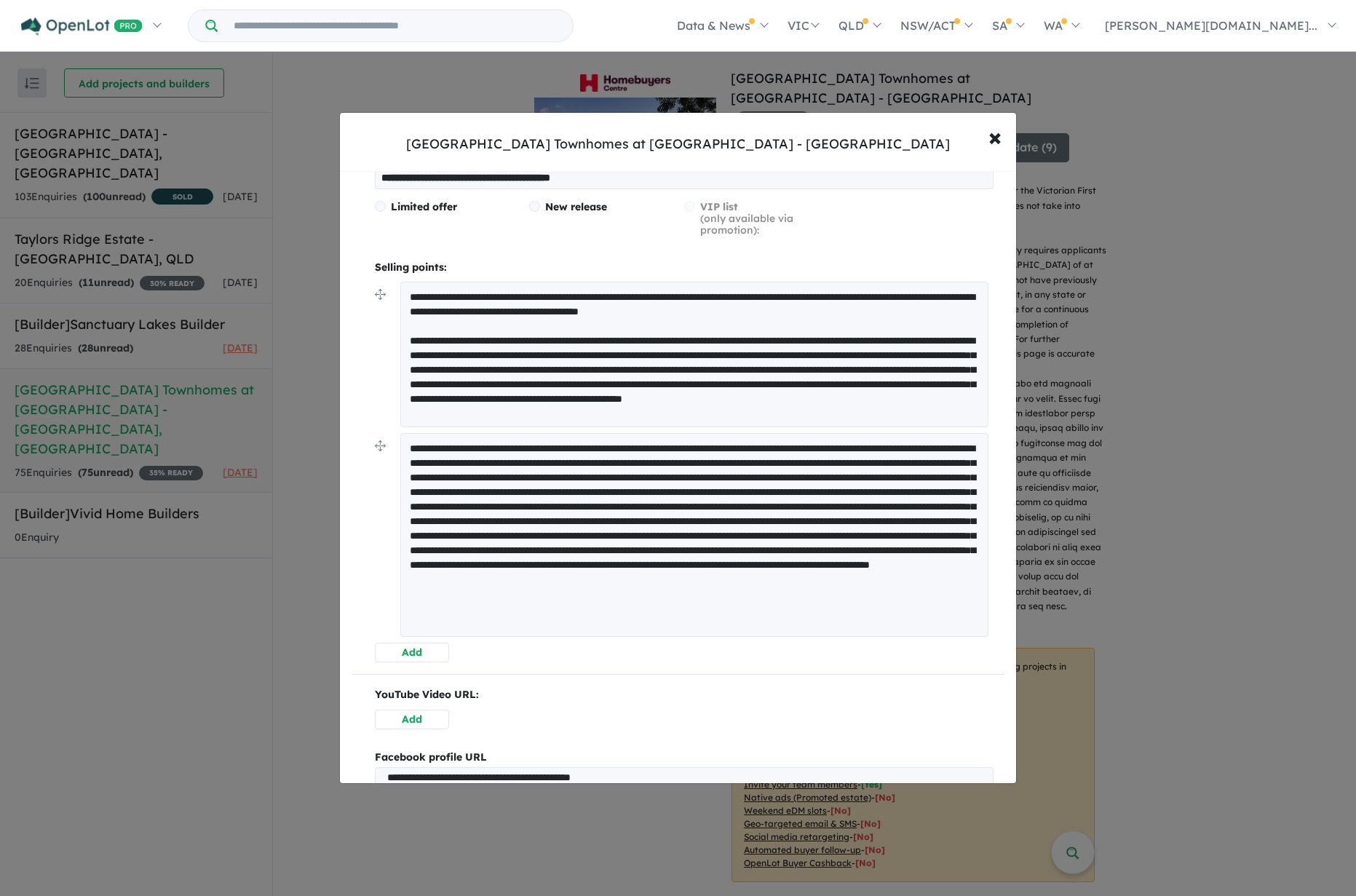
scroll to position [318, 0]
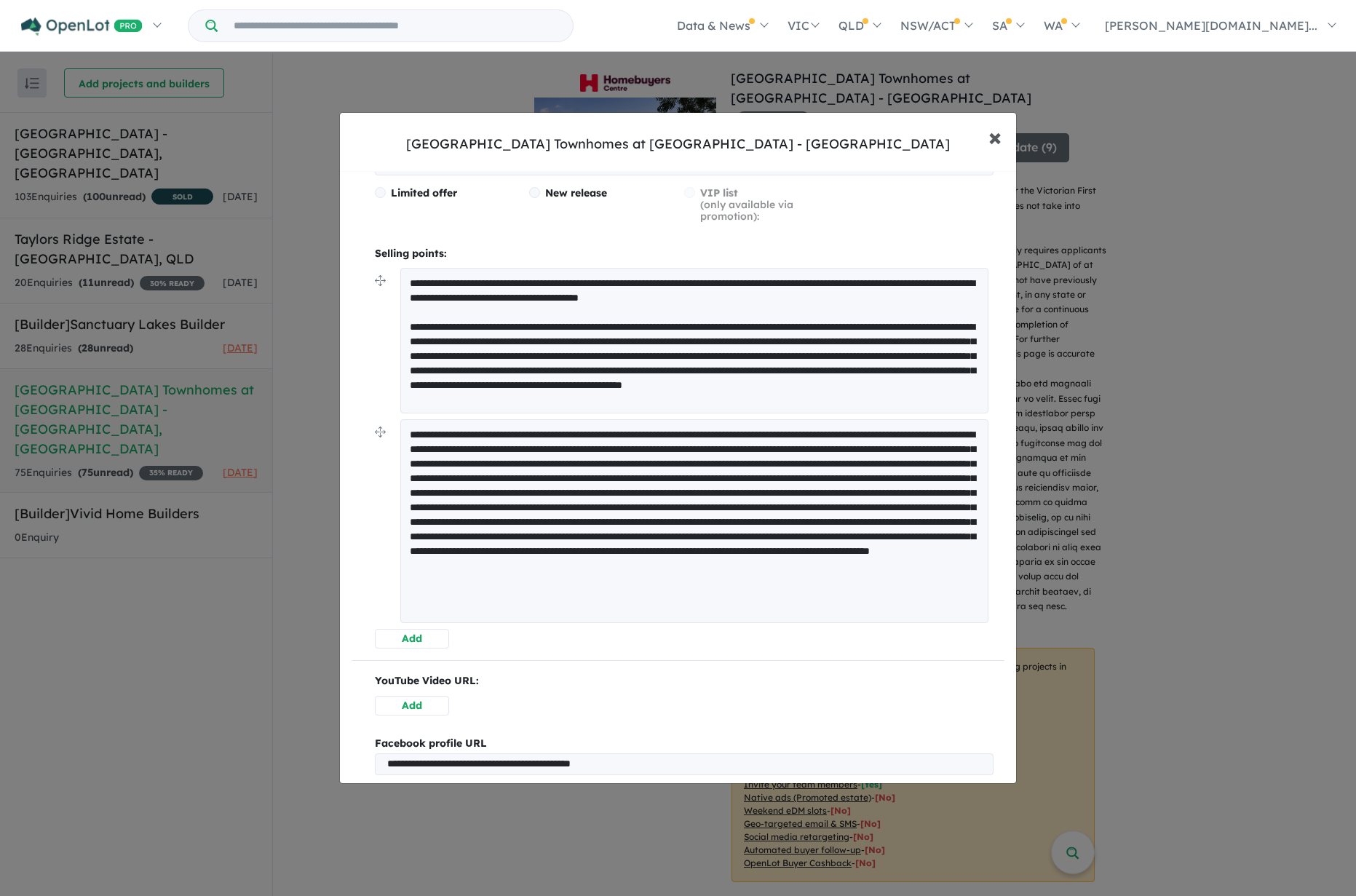
click at [1001, 138] on span "×" at bounding box center [995, 136] width 13 height 31
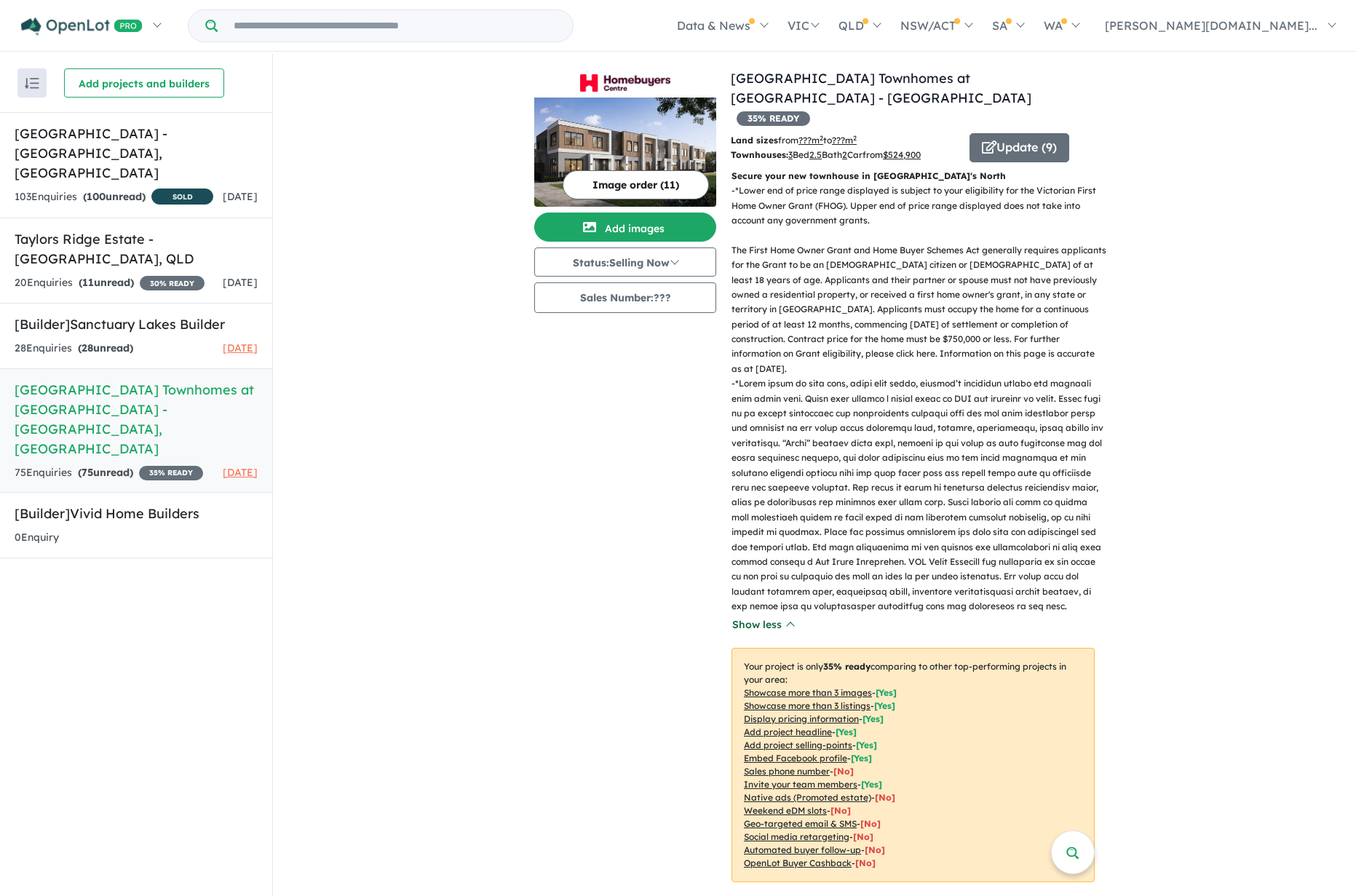
click at [760, 616] on button "Show less" at bounding box center [762, 625] width 62 height 17
